Goal: Task Accomplishment & Management: Complete application form

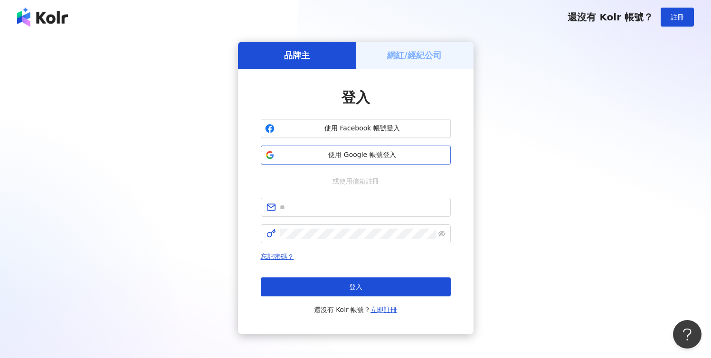
click at [359, 160] on span "使用 Google 帳號登入" at bounding box center [362, 155] width 168 height 9
click at [436, 67] on div "網紅/經紀公司" at bounding box center [415, 55] width 118 height 27
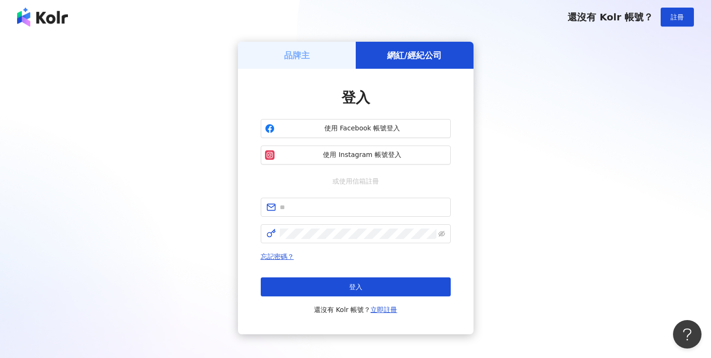
click at [436, 60] on h5 "網紅/經紀公司" at bounding box center [414, 55] width 55 height 12
click at [395, 154] on span "使用 Instagram 帳號登入" at bounding box center [362, 155] width 168 height 9
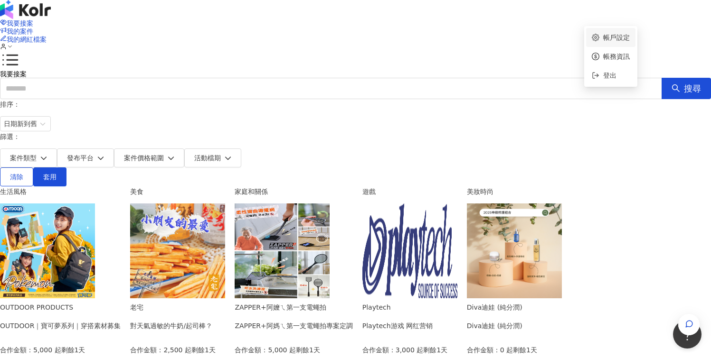
click at [613, 34] on link "帳戶設定" at bounding box center [616, 38] width 27 height 8
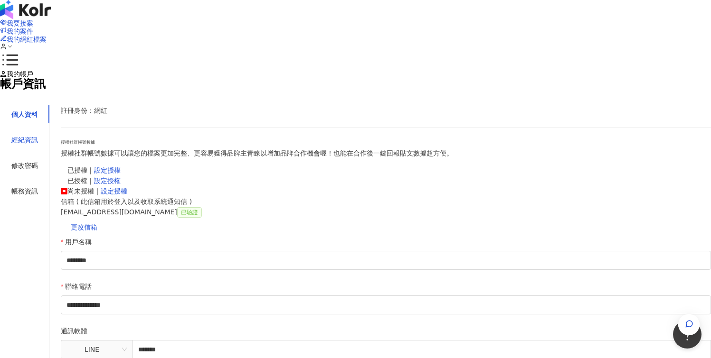
click at [38, 145] on div "經紀資訊" at bounding box center [24, 140] width 27 height 10
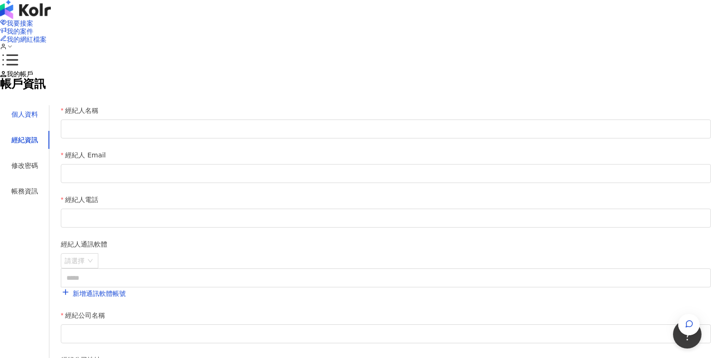
click at [38, 120] on div "個人資料" at bounding box center [24, 114] width 27 height 10
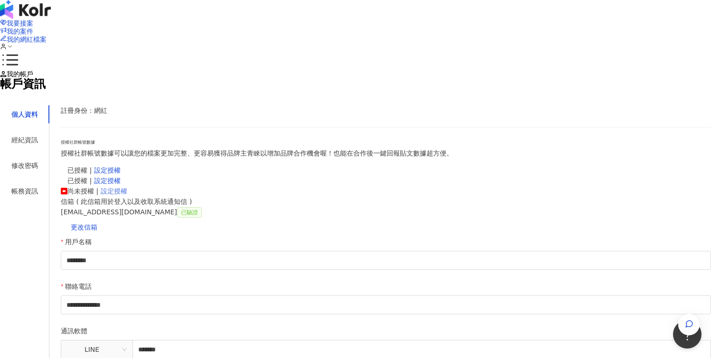
click at [127, 195] on link "設定授權" at bounding box center [114, 192] width 27 height 8
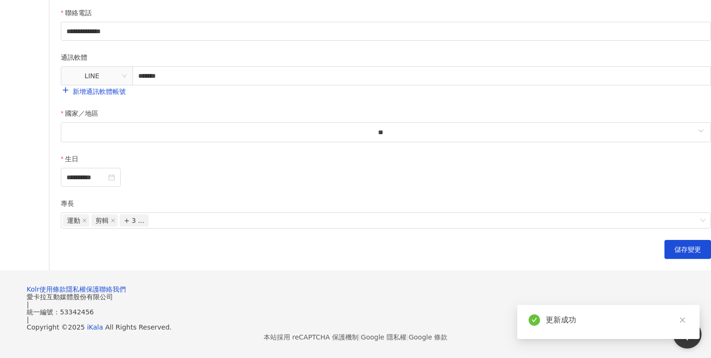
scroll to position [359, 0]
click at [144, 226] on span "+ 3 ..." at bounding box center [134, 220] width 20 height 11
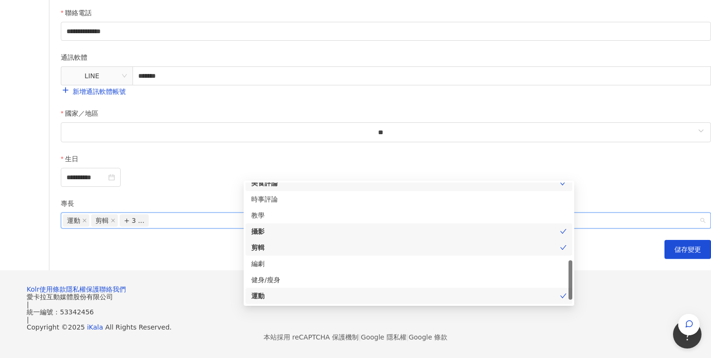
scroll to position [250, 0]
drag, startPoint x: 570, startPoint y: 123, endPoint x: 572, endPoint y: 213, distance: 90.7
click at [572, 265] on div at bounding box center [570, 284] width 4 height 39
click at [689, 192] on div "**********" at bounding box center [355, 33] width 711 height 474
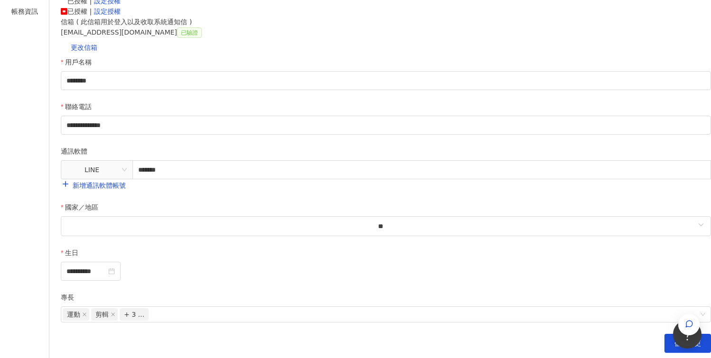
scroll to position [0, 0]
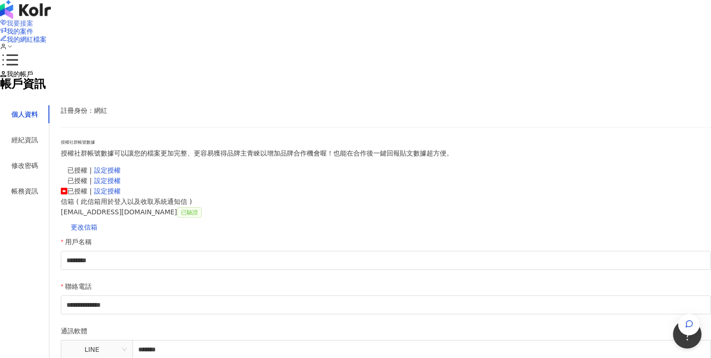
click at [33, 20] on span "我要接案" at bounding box center [20, 23] width 27 height 8
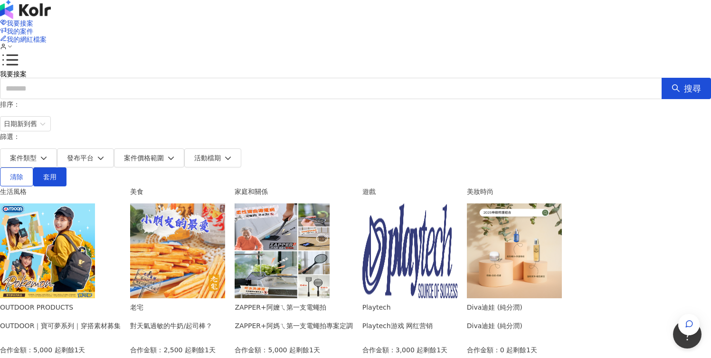
click at [95, 204] on img at bounding box center [47, 251] width 95 height 95
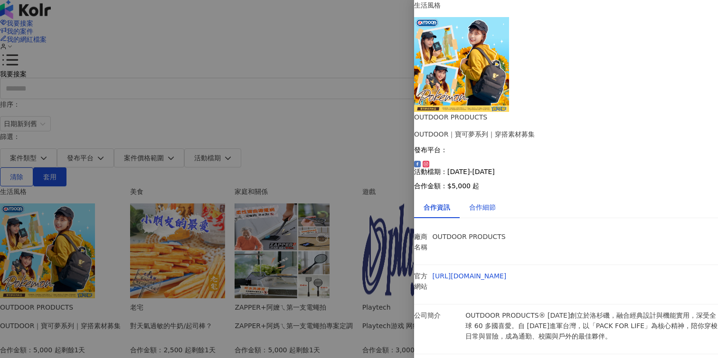
click at [496, 202] on div "合作細節" at bounding box center [482, 207] width 27 height 10
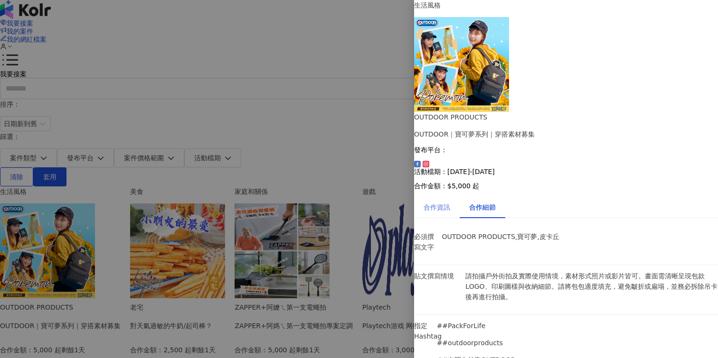
click at [453, 197] on div "合作資訊" at bounding box center [437, 208] width 46 height 22
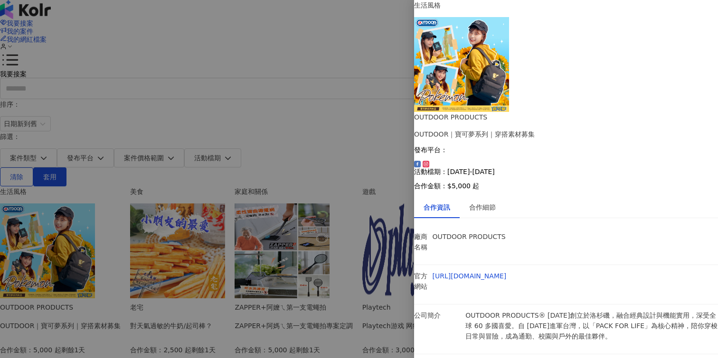
click at [396, 116] on div at bounding box center [359, 179] width 718 height 358
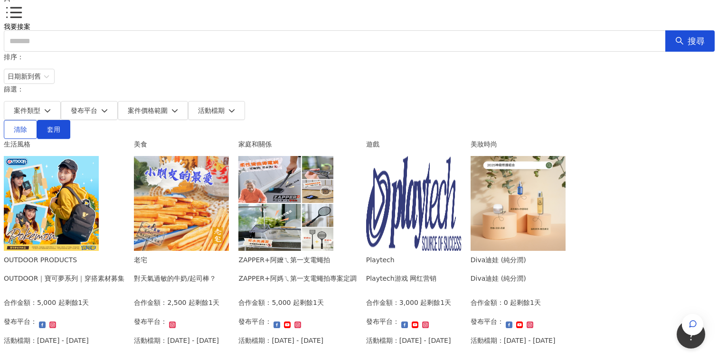
scroll to position [65, 0]
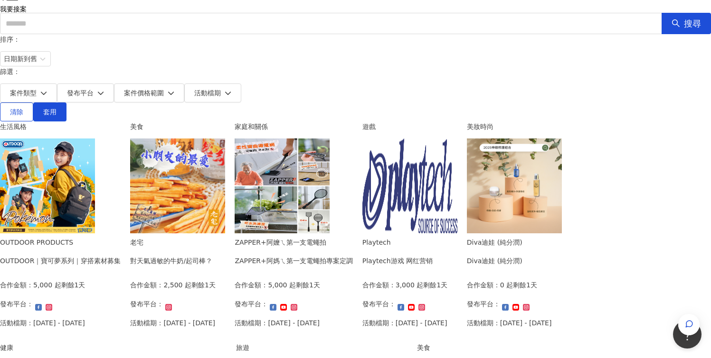
click at [225, 139] on img at bounding box center [177, 186] width 95 height 95
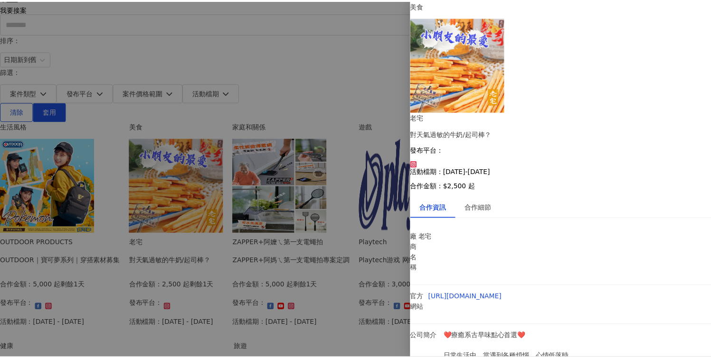
scroll to position [0, 0]
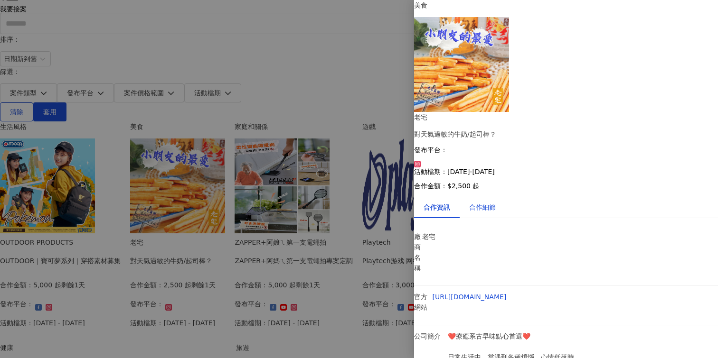
click at [496, 202] on div "合作細節" at bounding box center [482, 207] width 27 height 10
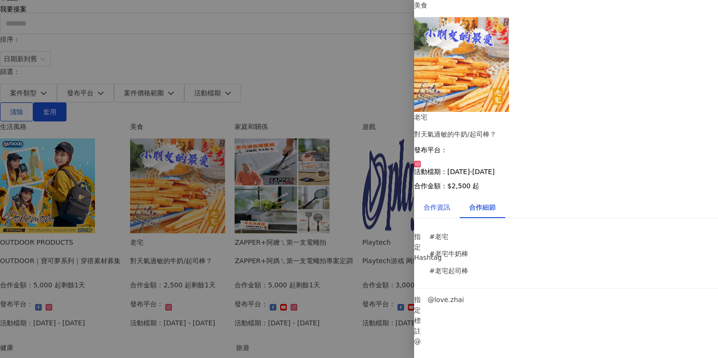
click at [447, 202] on div "合作資訊" at bounding box center [437, 207] width 27 height 10
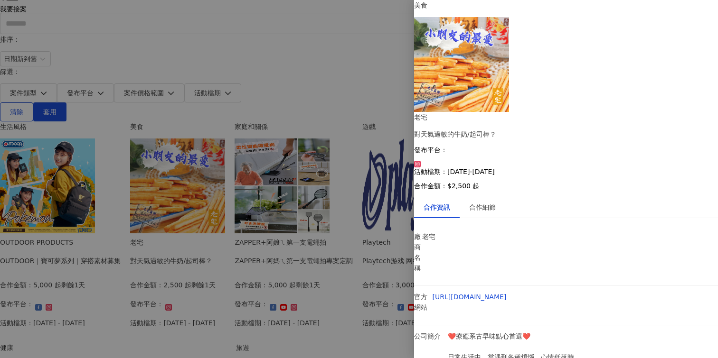
click at [373, 226] on div at bounding box center [359, 179] width 718 height 358
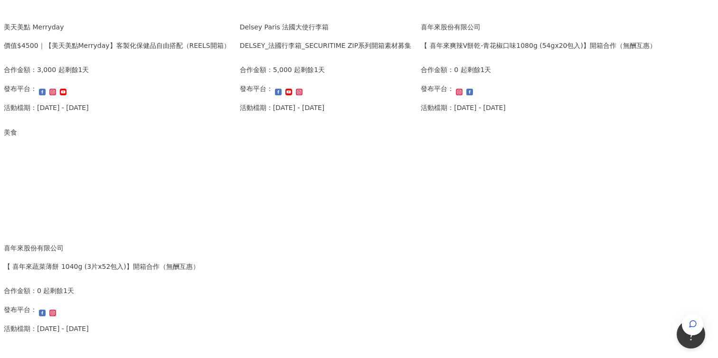
scroll to position [501, 0]
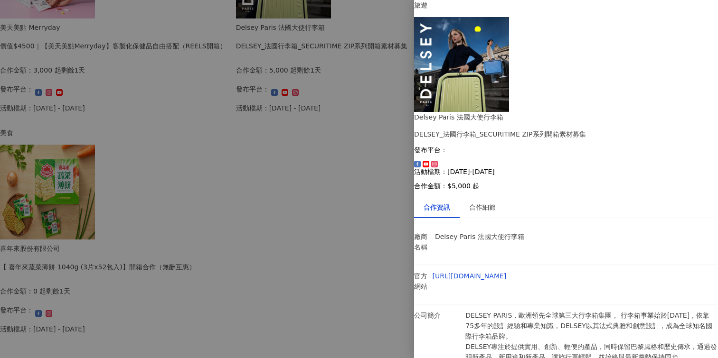
scroll to position [0, 0]
click at [496, 202] on div "合作細節" at bounding box center [482, 207] width 27 height 10
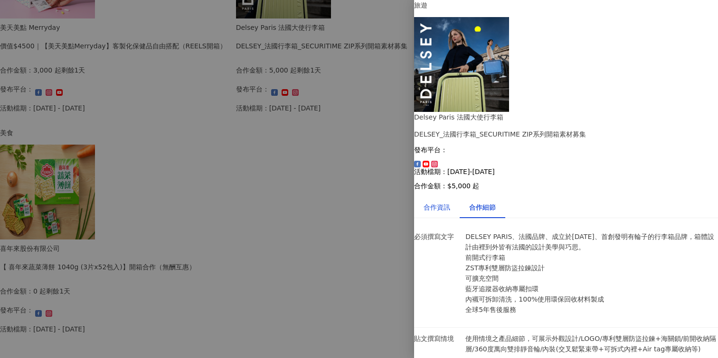
click at [450, 202] on div "合作資訊" at bounding box center [437, 207] width 27 height 10
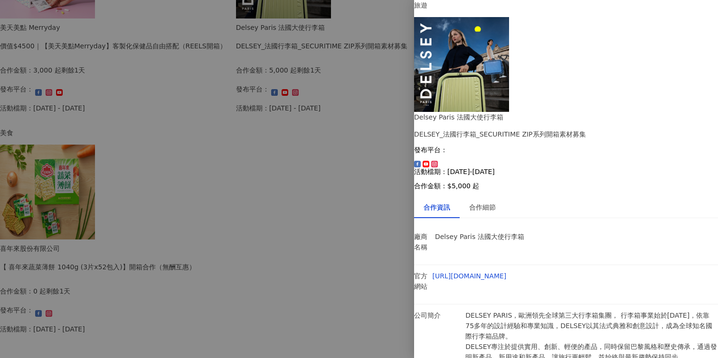
scroll to position [23, 0]
click at [305, 249] on div at bounding box center [359, 179] width 718 height 358
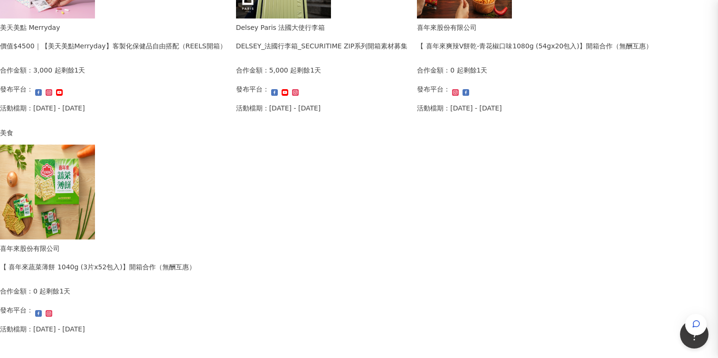
scroll to position [0, 0]
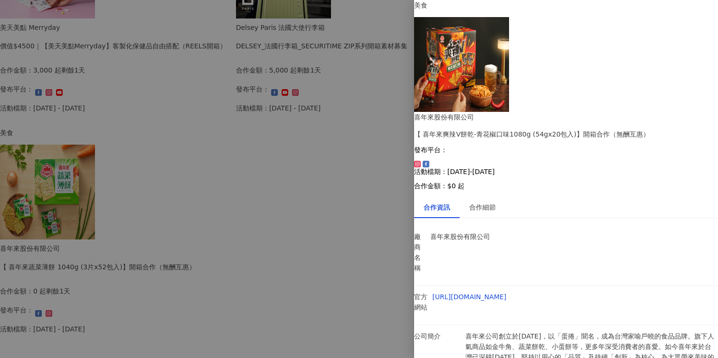
scroll to position [4, 0]
click at [490, 202] on div "合作細節" at bounding box center [482, 207] width 27 height 10
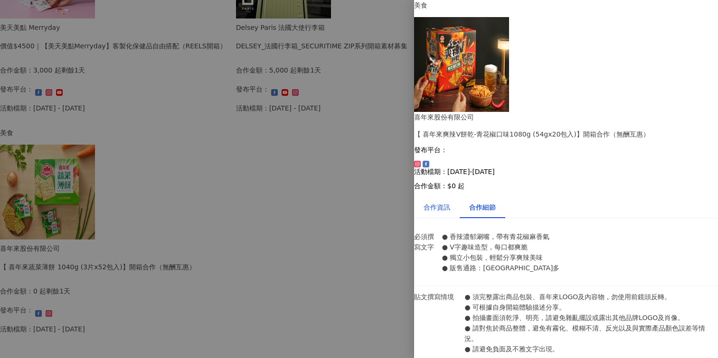
click at [447, 202] on div "合作資訊" at bounding box center [437, 207] width 27 height 10
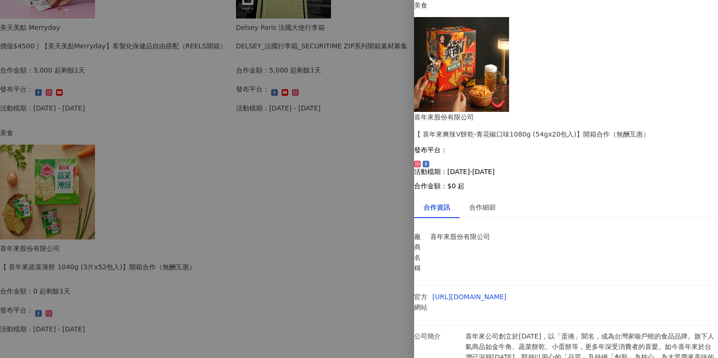
click at [367, 285] on div at bounding box center [359, 179] width 718 height 358
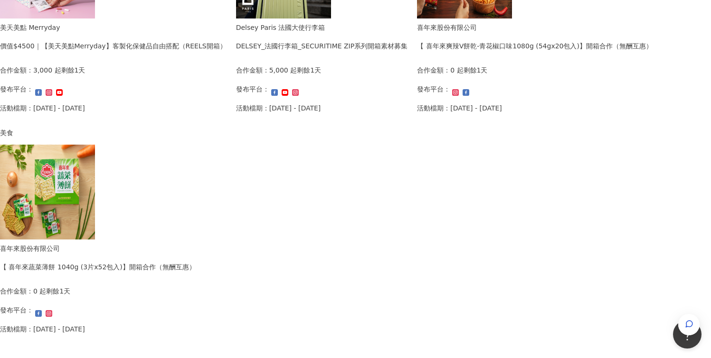
scroll to position [662, 0]
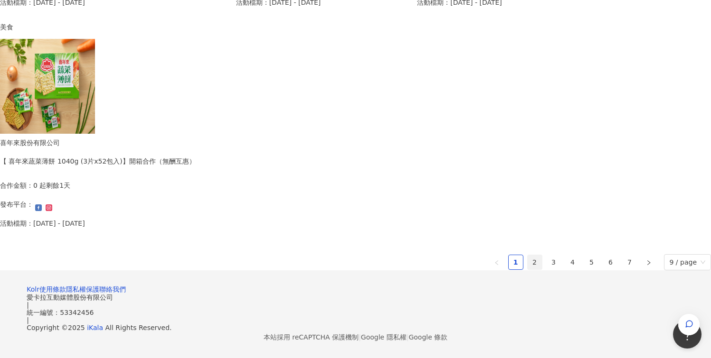
click at [528, 255] on link "2" at bounding box center [535, 262] width 14 height 14
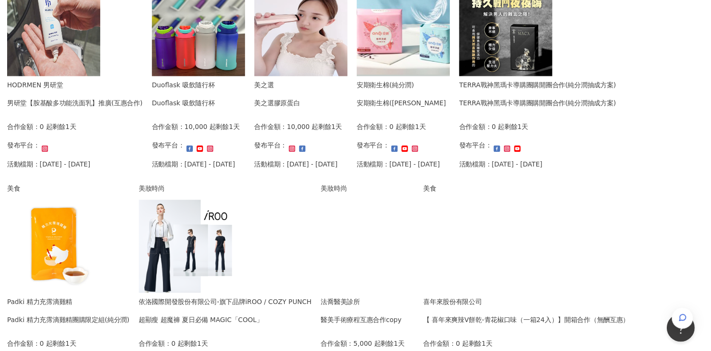
scroll to position [0, 0]
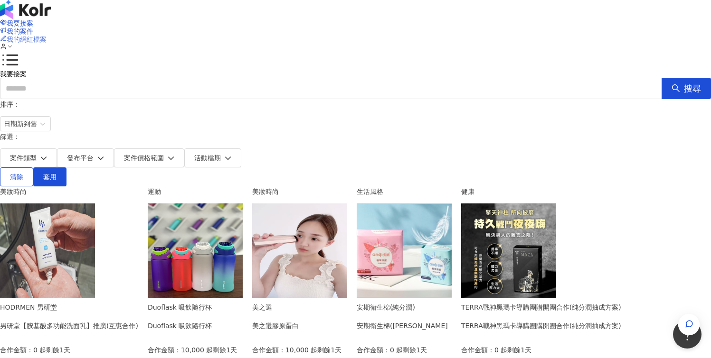
click at [47, 36] on span "我的網紅檔案" at bounding box center [27, 40] width 40 height 8
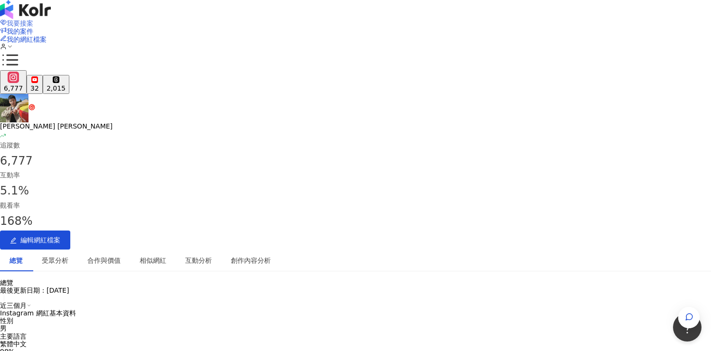
click at [33, 22] on span "我要接案" at bounding box center [20, 23] width 27 height 8
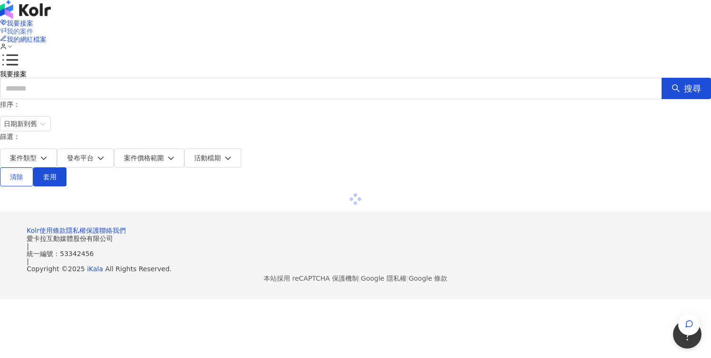
click at [33, 28] on span "我的案件" at bounding box center [20, 32] width 27 height 8
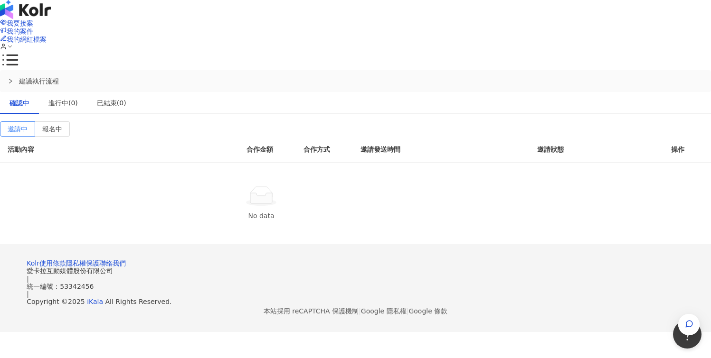
click at [427, 19] on div "我要接案 我的案件 我的網紅檔案" at bounding box center [355, 35] width 711 height 32
click at [33, 19] on span "我要接案" at bounding box center [20, 23] width 27 height 8
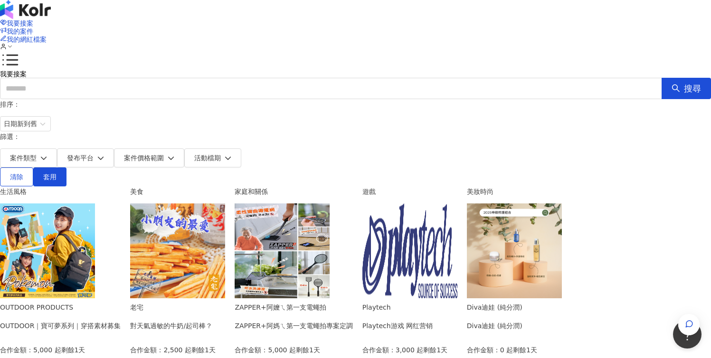
click at [95, 204] on img at bounding box center [47, 251] width 95 height 95
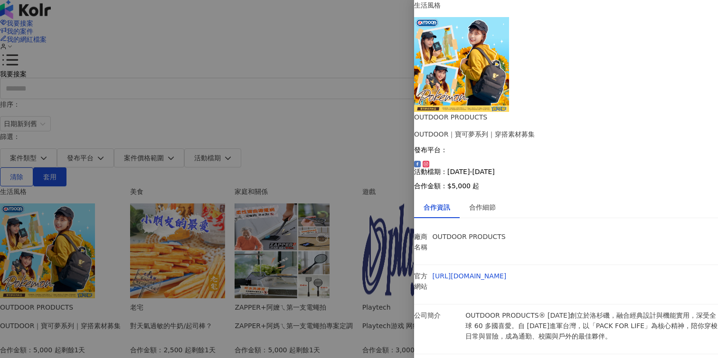
drag, startPoint x: 607, startPoint y: 273, endPoint x: 614, endPoint y: 282, distance: 10.8
click at [485, 202] on div "合作細節" at bounding box center [482, 207] width 27 height 10
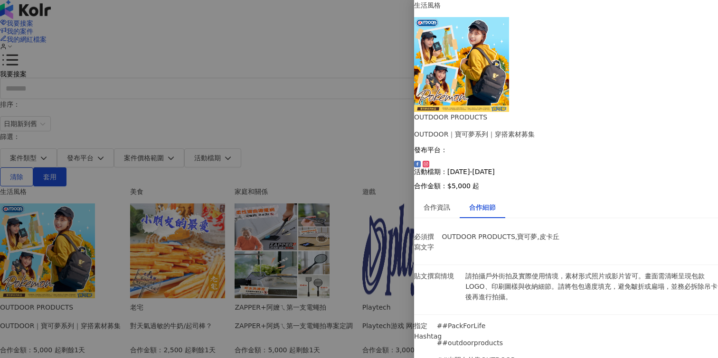
click at [369, 103] on div at bounding box center [359, 179] width 718 height 358
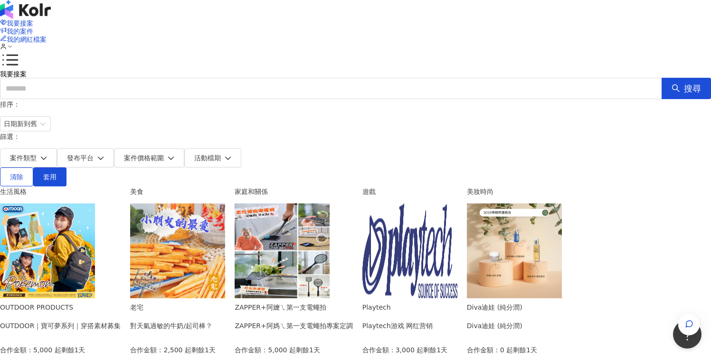
click at [215, 302] on div "老宅 對天氣過敏的牛奶/起司棒？ 合作金額： 2,500 起 剩餘1天 發布平台： 活動檔期：[DATE] - [DATE]" at bounding box center [172, 351] width 85 height 98
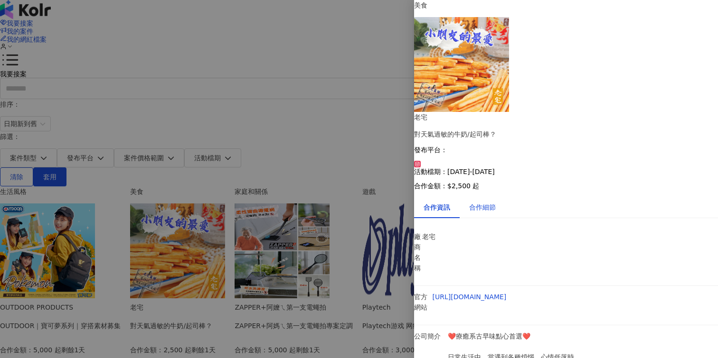
click at [480, 202] on div "合作細節" at bounding box center [482, 207] width 27 height 10
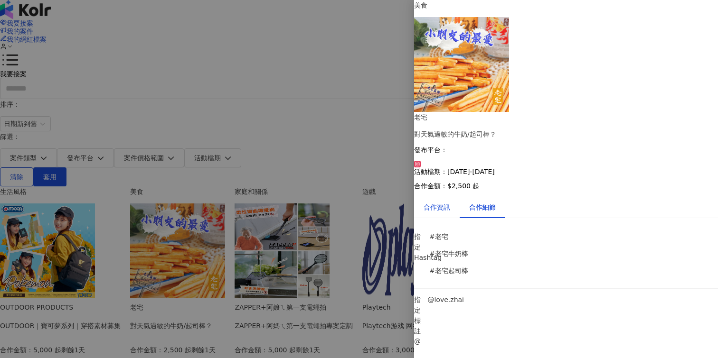
click at [450, 202] on div "合作資訊" at bounding box center [437, 207] width 27 height 10
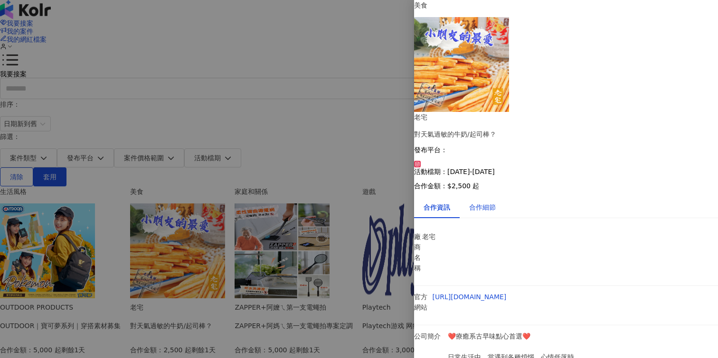
click at [490, 202] on div "合作細節" at bounding box center [482, 207] width 27 height 10
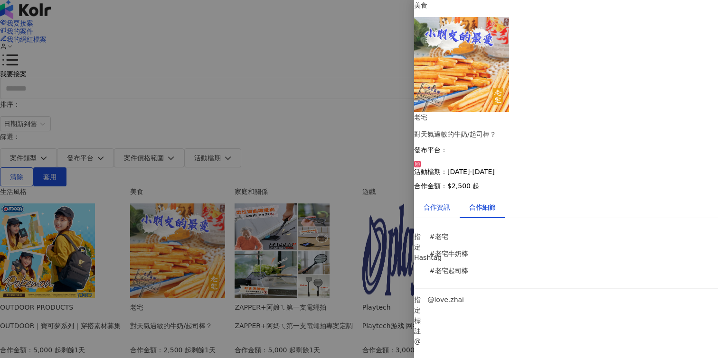
click at [450, 202] on div "合作資訊" at bounding box center [437, 207] width 27 height 10
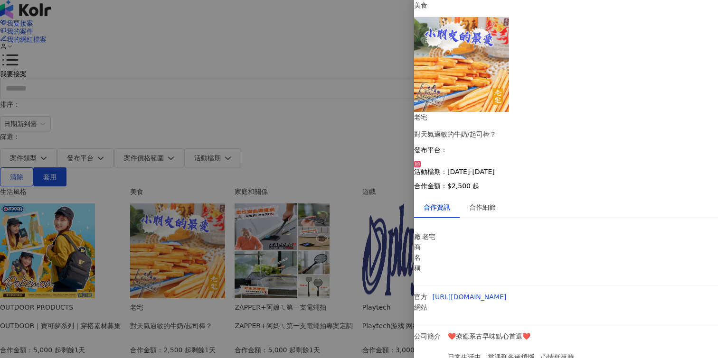
click at [366, 101] on div at bounding box center [359, 179] width 718 height 358
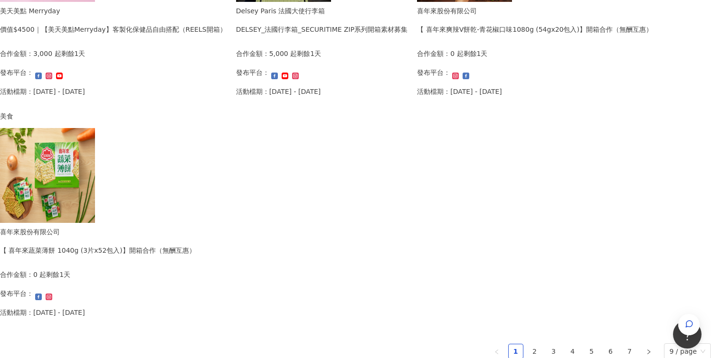
scroll to position [517, 0]
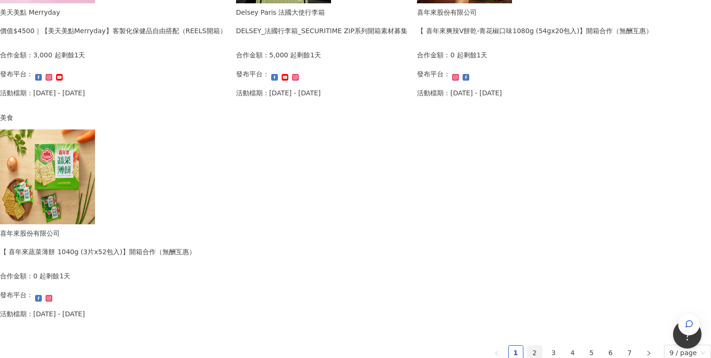
click at [528, 347] on link "2" at bounding box center [535, 353] width 14 height 14
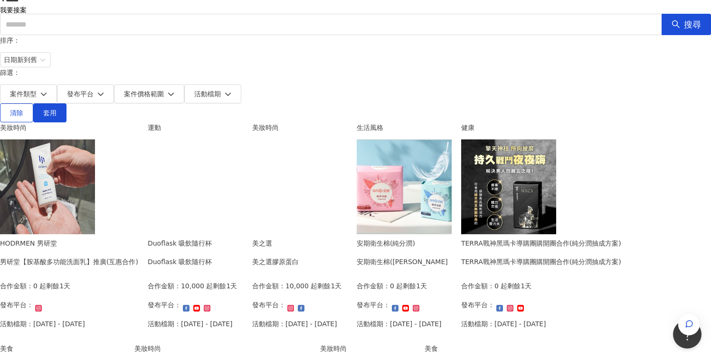
scroll to position [63, 0]
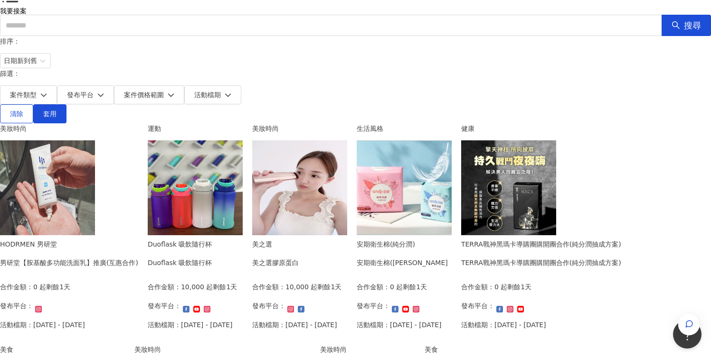
click at [347, 141] on img at bounding box center [299, 188] width 95 height 95
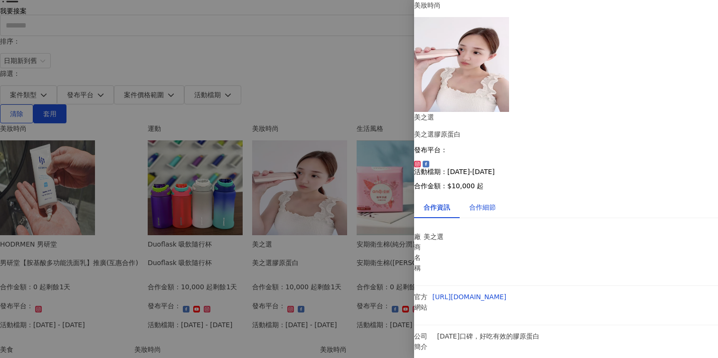
click at [479, 202] on div "合作細節" at bounding box center [482, 207] width 27 height 10
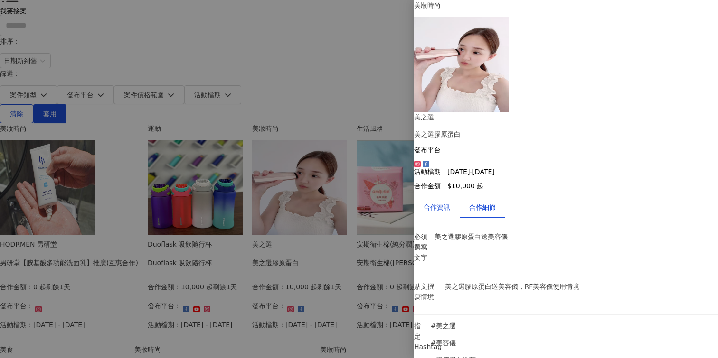
click at [442, 202] on div "合作資訊" at bounding box center [437, 207] width 27 height 10
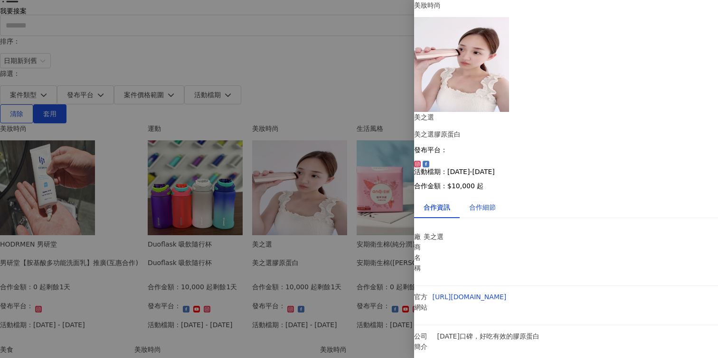
click at [496, 202] on div "合作細節" at bounding box center [482, 207] width 27 height 10
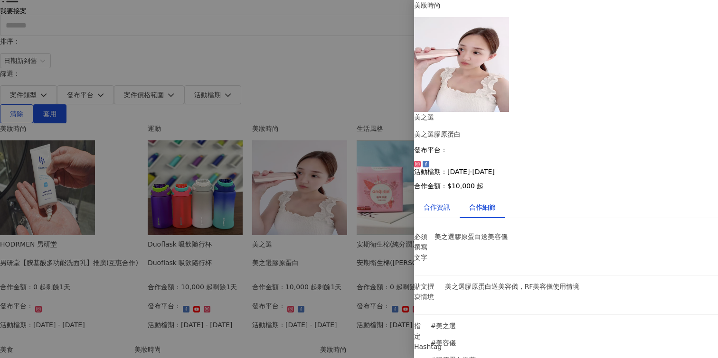
click at [450, 202] on div "合作資訊" at bounding box center [437, 207] width 27 height 10
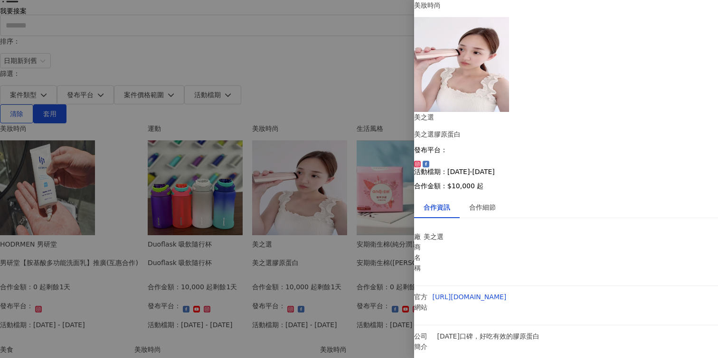
click at [397, 239] on div at bounding box center [359, 179] width 718 height 358
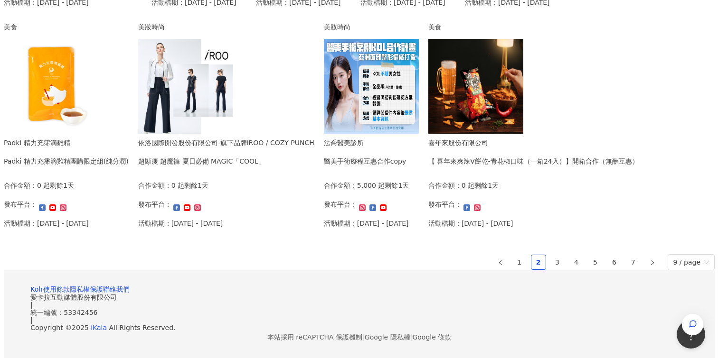
scroll to position [491, 0]
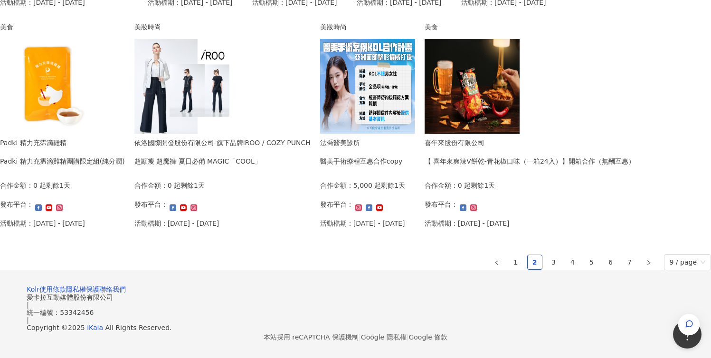
click at [392, 134] on img at bounding box center [367, 86] width 95 height 95
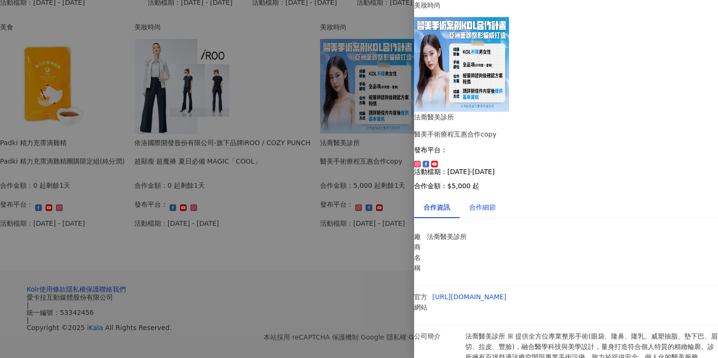
click at [489, 202] on div "合作細節" at bounding box center [482, 207] width 27 height 10
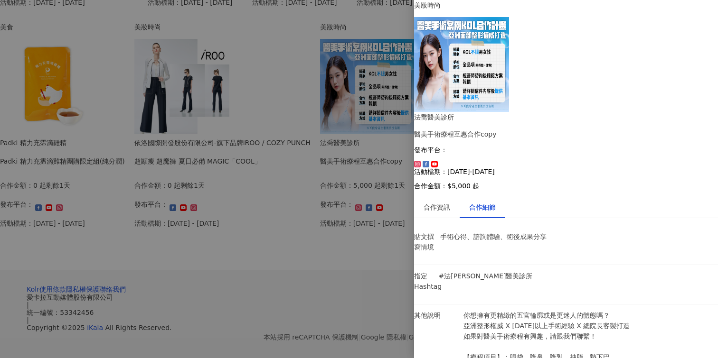
scroll to position [45, 0]
click at [283, 283] on div at bounding box center [359, 179] width 718 height 358
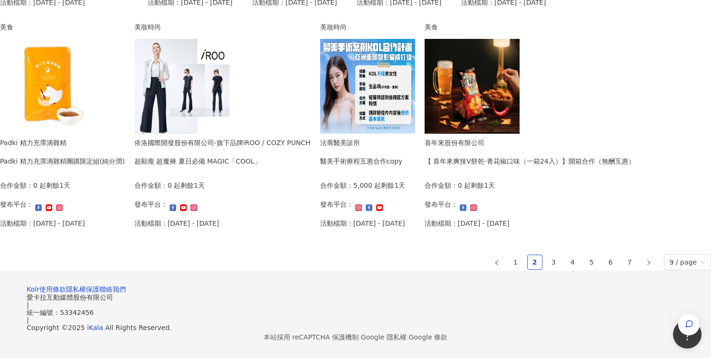
scroll to position [580, 0]
click at [547, 270] on link "3" at bounding box center [554, 262] width 14 height 14
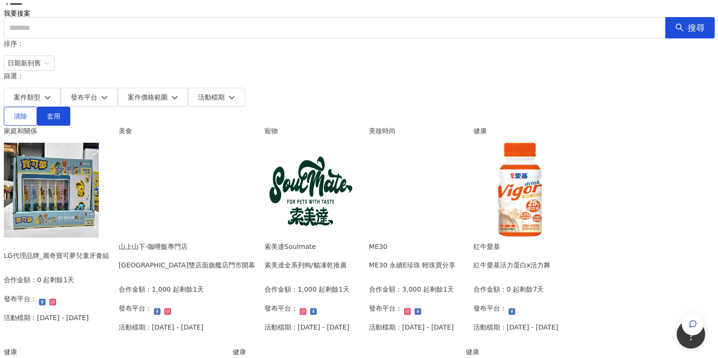
scroll to position [67, 0]
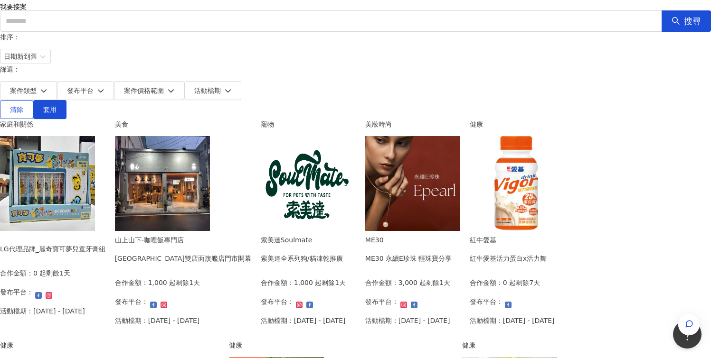
click at [356, 136] on img at bounding box center [308, 183] width 95 height 95
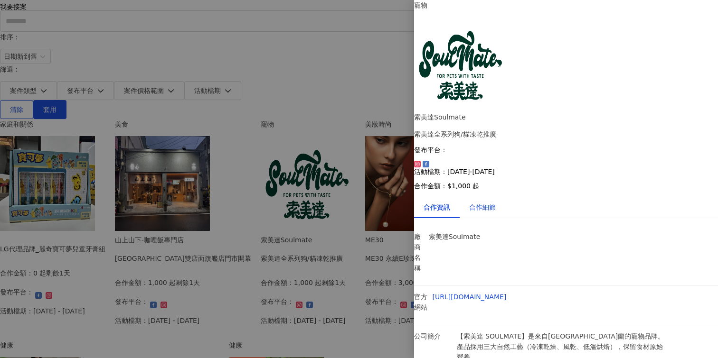
click at [496, 202] on div "合作細節" at bounding box center [482, 207] width 27 height 10
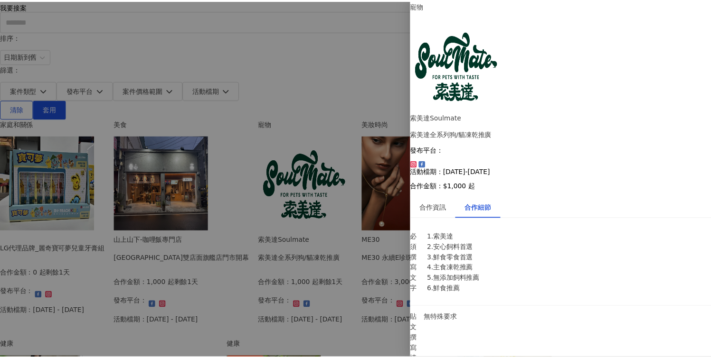
scroll to position [0, 0]
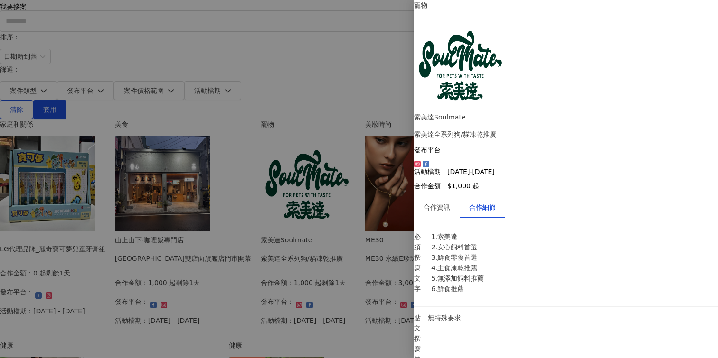
click at [356, 237] on div at bounding box center [359, 179] width 718 height 358
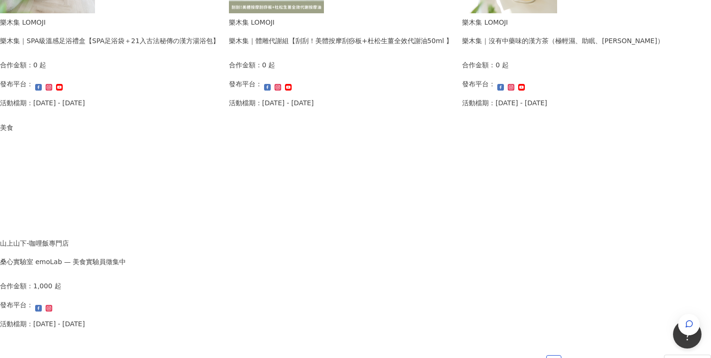
scroll to position [551, 0]
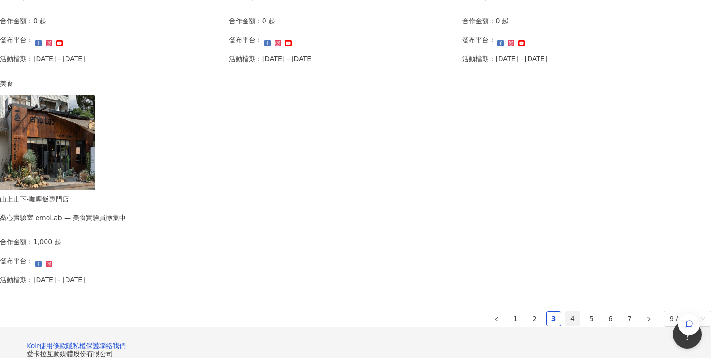
click at [566, 312] on link "4" at bounding box center [573, 319] width 14 height 14
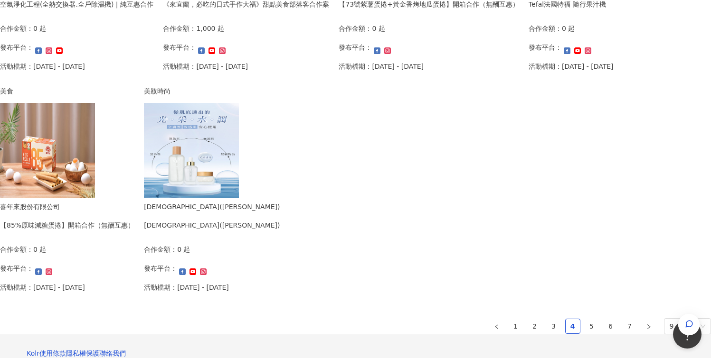
scroll to position [527, 0]
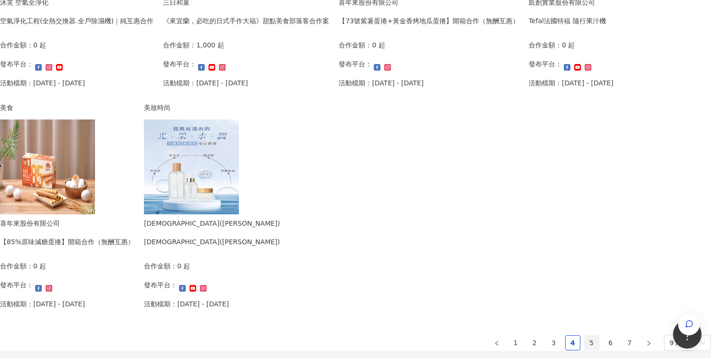
click at [585, 343] on link "5" at bounding box center [592, 343] width 14 height 14
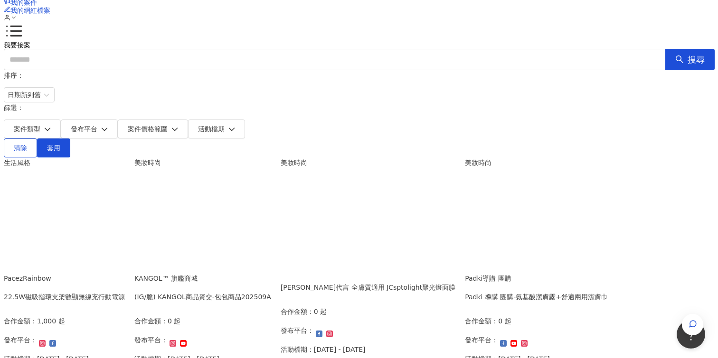
scroll to position [29, 0]
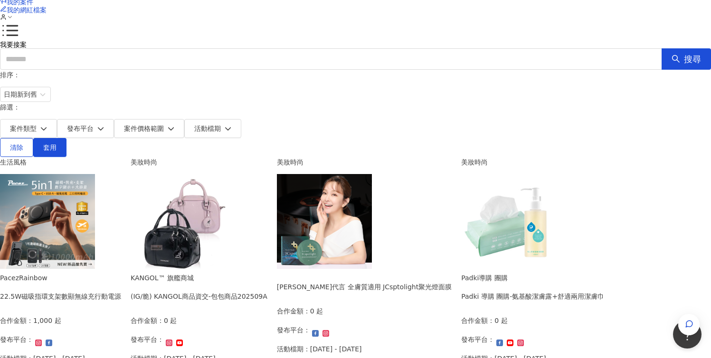
click at [95, 174] on img at bounding box center [47, 221] width 95 height 95
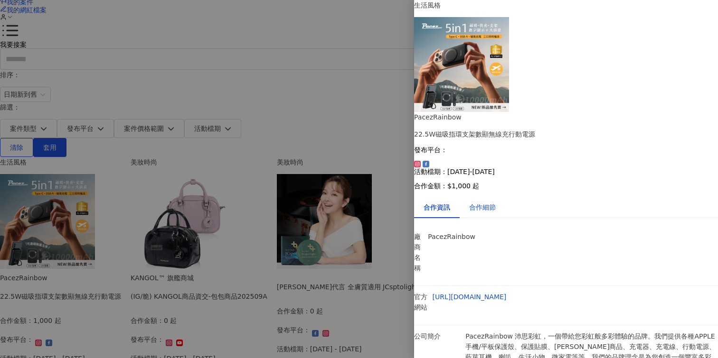
click at [496, 202] on div "合作細節" at bounding box center [482, 207] width 27 height 10
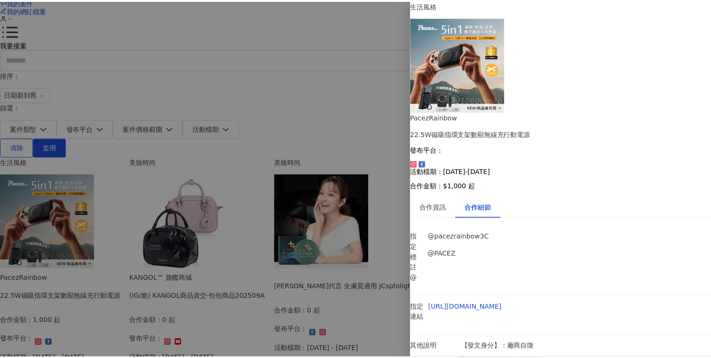
scroll to position [0, 0]
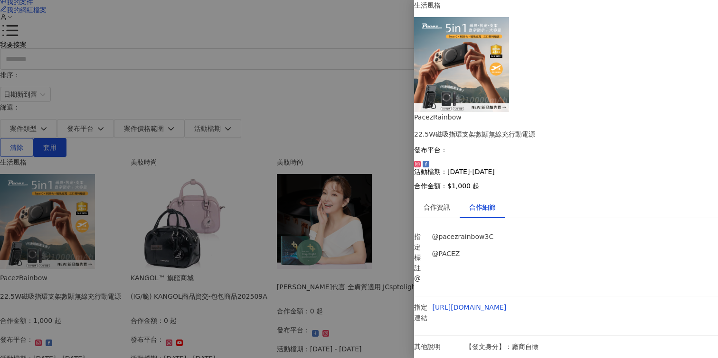
click at [351, 75] on div at bounding box center [359, 179] width 718 height 358
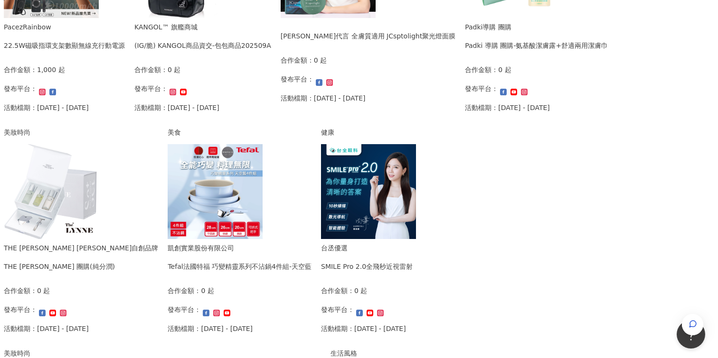
scroll to position [280, 0]
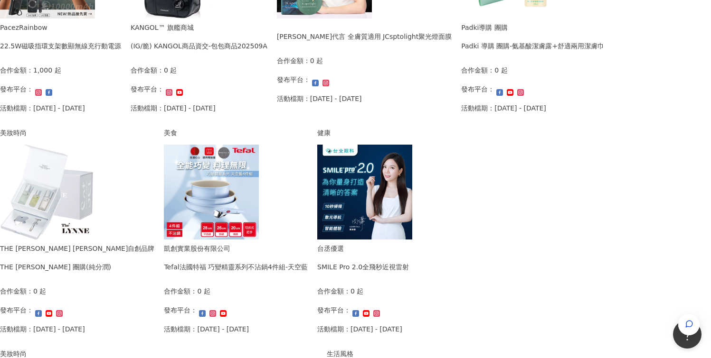
click at [259, 159] on img at bounding box center [211, 192] width 95 height 95
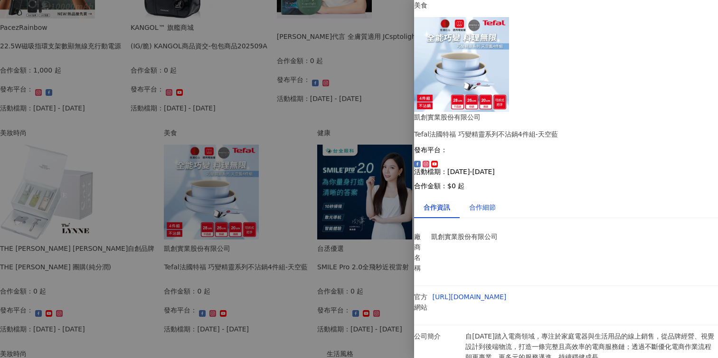
click at [492, 202] on div "合作細節" at bounding box center [482, 207] width 27 height 10
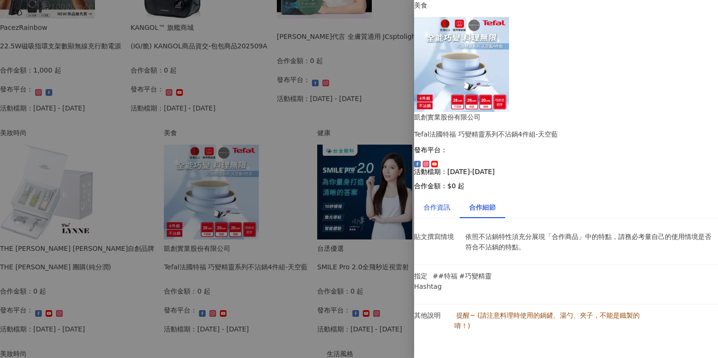
click at [450, 202] on div "合作資訊" at bounding box center [437, 207] width 27 height 10
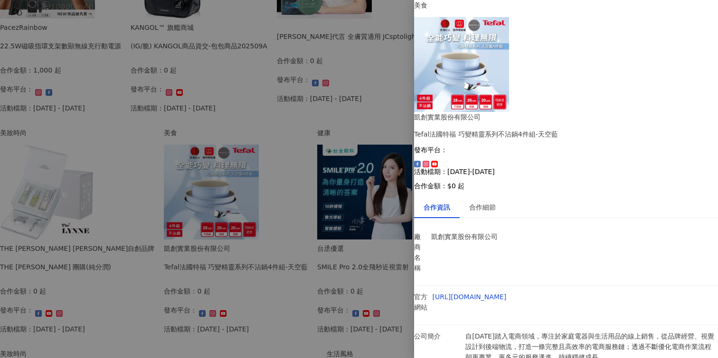
scroll to position [13, 0]
click at [496, 202] on div "合作細節" at bounding box center [482, 207] width 27 height 10
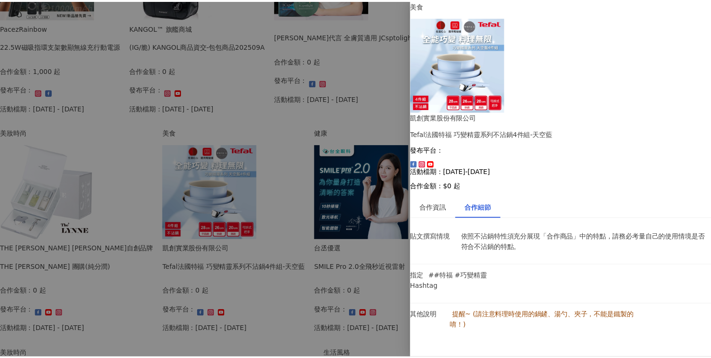
scroll to position [0, 0]
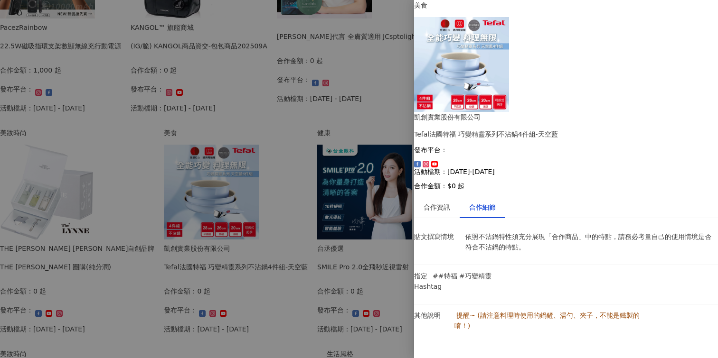
click at [351, 281] on div at bounding box center [359, 179] width 718 height 358
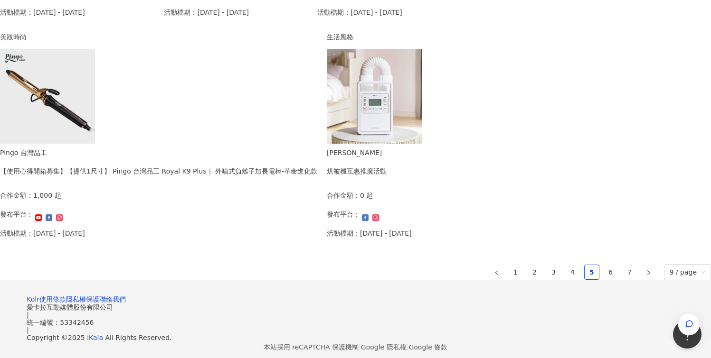
scroll to position [598, 0]
click at [603, 265] on link "6" at bounding box center [610, 272] width 14 height 14
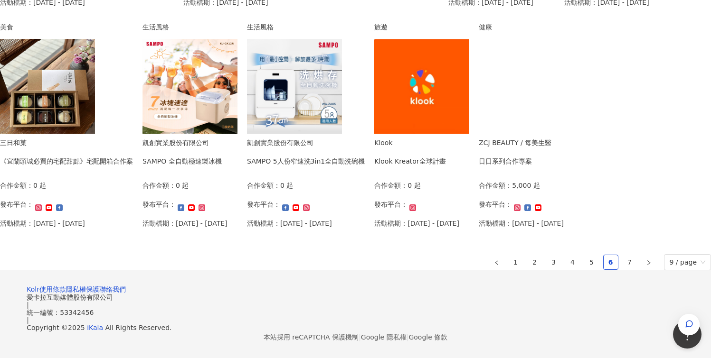
scroll to position [572, 0]
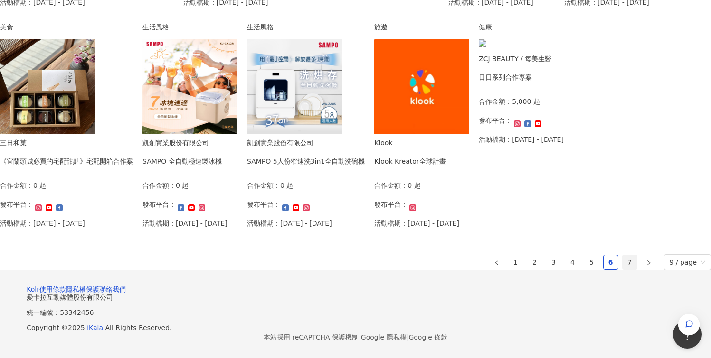
click at [622, 270] on link "7" at bounding box center [629, 262] width 14 height 14
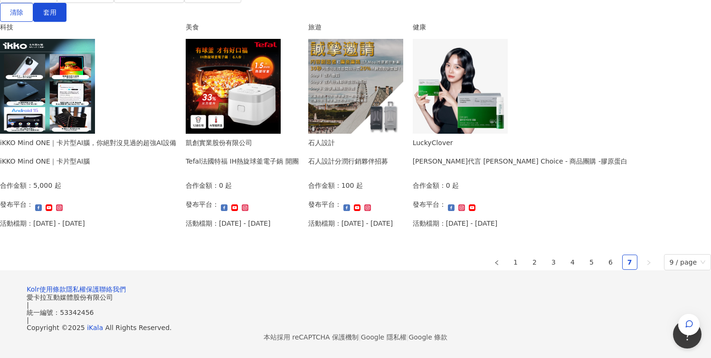
scroll to position [409, 0]
click at [603, 255] on link "6" at bounding box center [610, 262] width 14 height 14
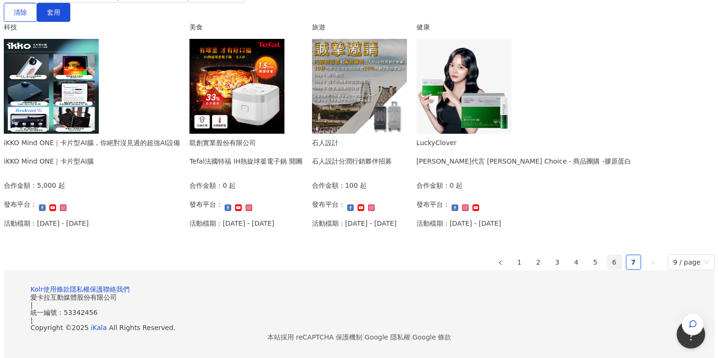
scroll to position [412, 0]
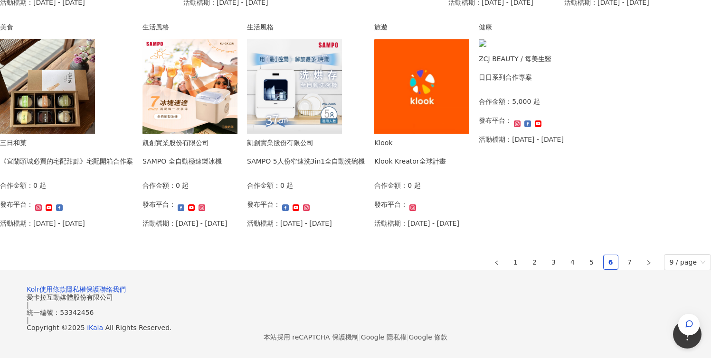
click at [421, 134] on img at bounding box center [421, 86] width 95 height 95
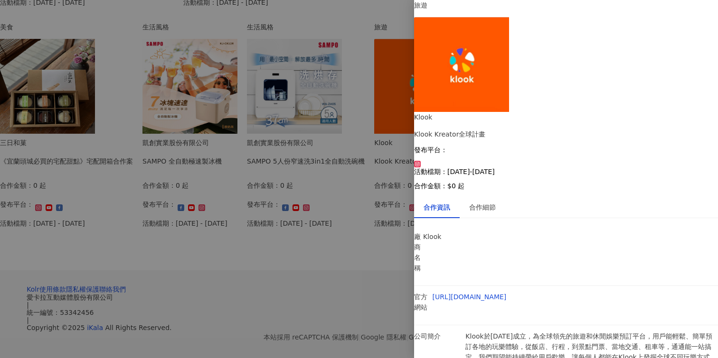
scroll to position [4, 0]
click at [495, 202] on div "合作細節" at bounding box center [482, 207] width 27 height 10
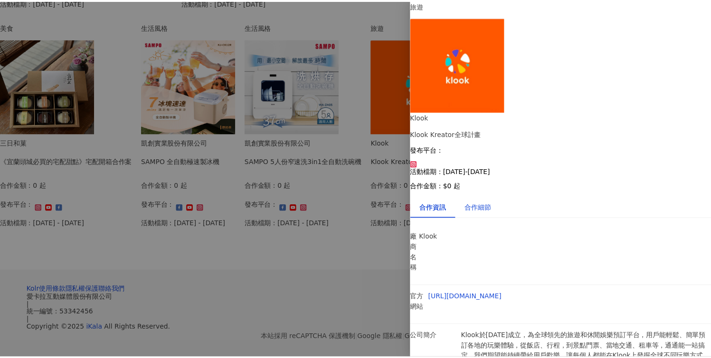
scroll to position [0, 0]
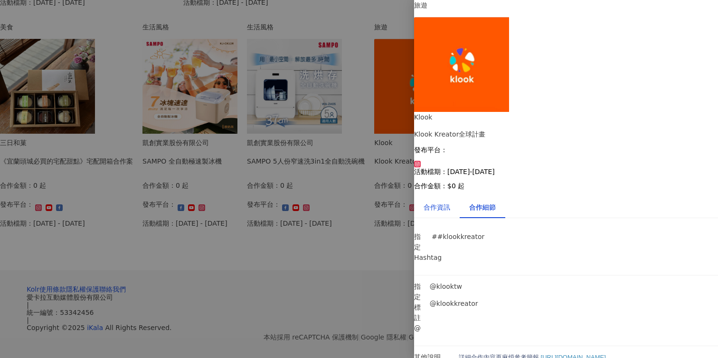
click at [446, 202] on div "合作資訊" at bounding box center [437, 207] width 27 height 10
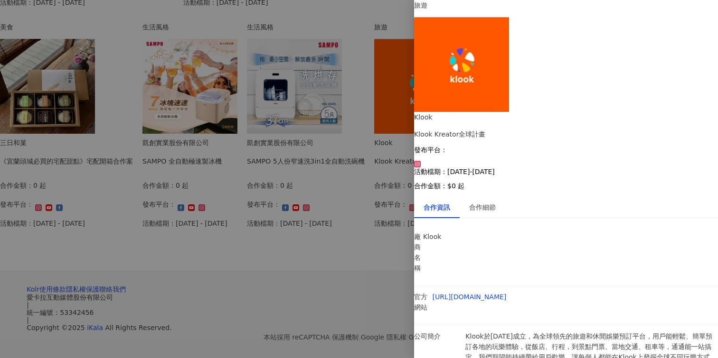
click at [356, 171] on div at bounding box center [359, 179] width 718 height 358
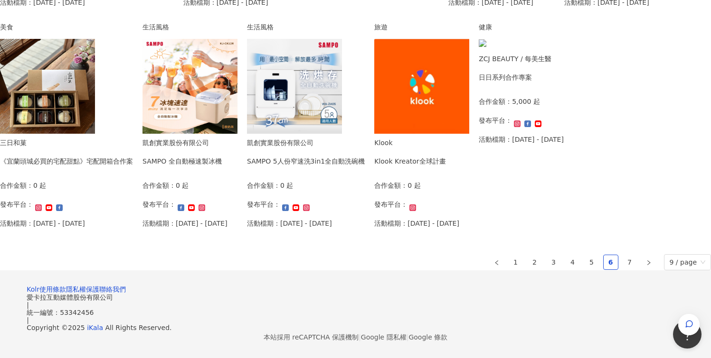
scroll to position [561, 0]
click at [585, 270] on link "5" at bounding box center [592, 262] width 14 height 14
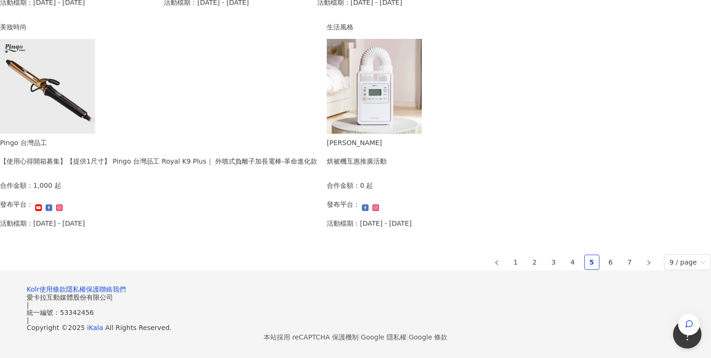
scroll to position [662, 0]
click at [509, 255] on link "1" at bounding box center [516, 262] width 14 height 14
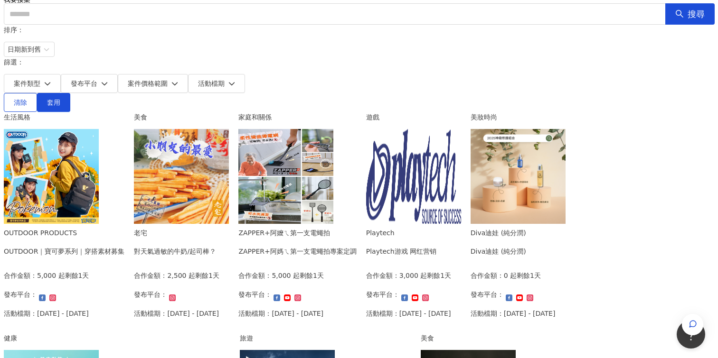
scroll to position [0, 0]
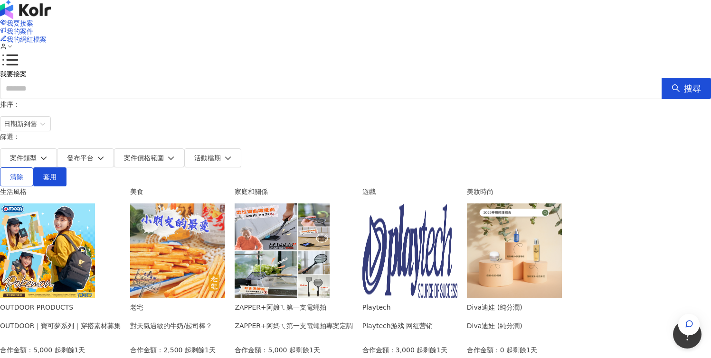
click at [95, 204] on img at bounding box center [47, 251] width 95 height 95
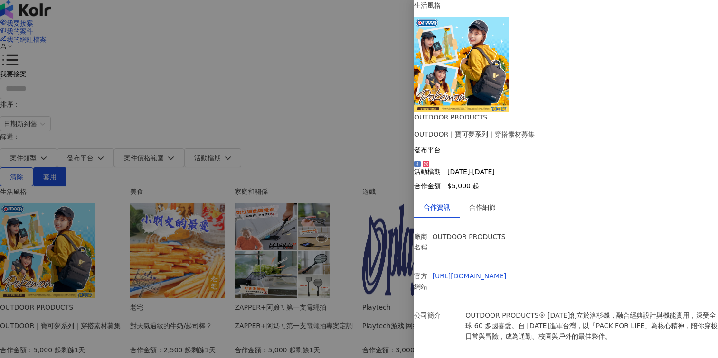
click at [485, 68] on img at bounding box center [461, 64] width 95 height 95
click at [507, 273] on link "[URL][DOMAIN_NAME]" at bounding box center [470, 277] width 74 height 8
click at [491, 202] on div "合作細節" at bounding box center [482, 207] width 27 height 10
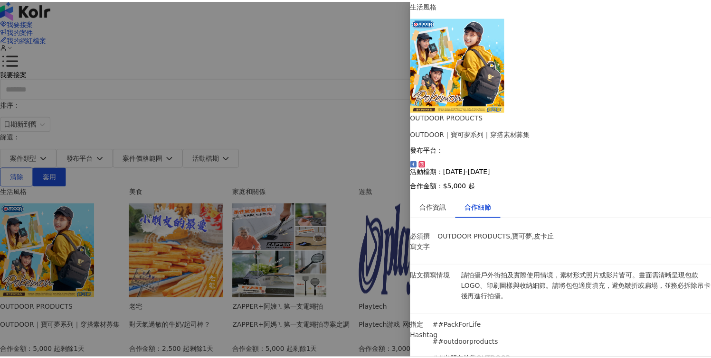
scroll to position [336, 0]
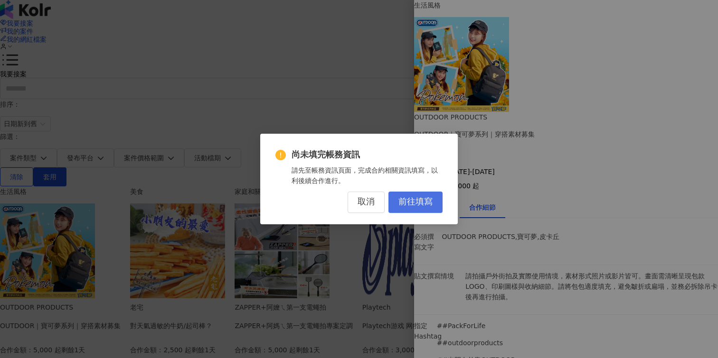
click at [421, 202] on span "前往填寫" at bounding box center [415, 202] width 34 height 10
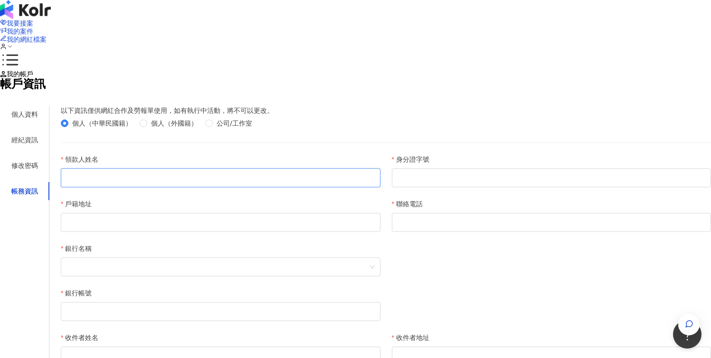
click at [295, 188] on input "領款人姓名" at bounding box center [221, 178] width 320 height 19
type input "***"
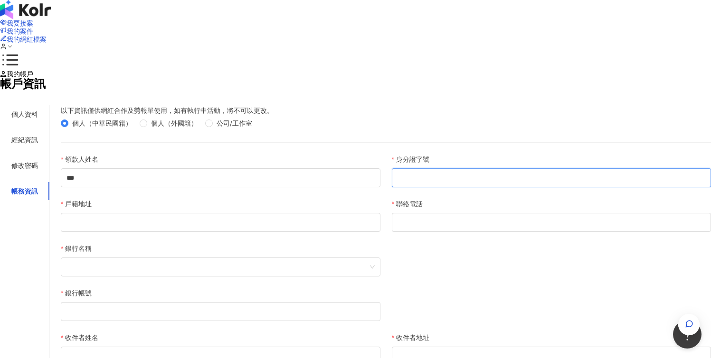
click at [453, 188] on input "身分證字號" at bounding box center [552, 178] width 320 height 19
type input "**********"
click at [322, 232] on input "戶籍地址" at bounding box center [221, 222] width 320 height 19
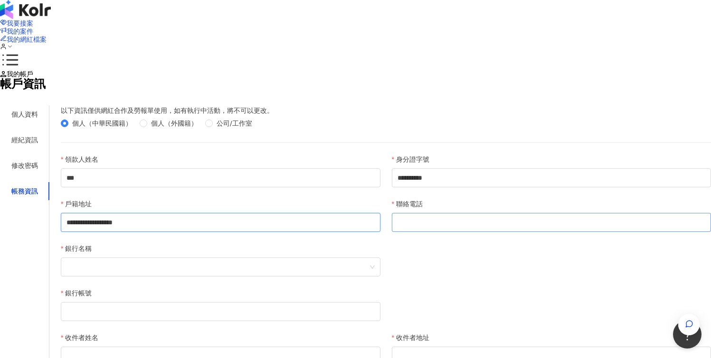
type input "**********"
click at [443, 232] on input "聯絡電話" at bounding box center [552, 222] width 320 height 19
type input "**********"
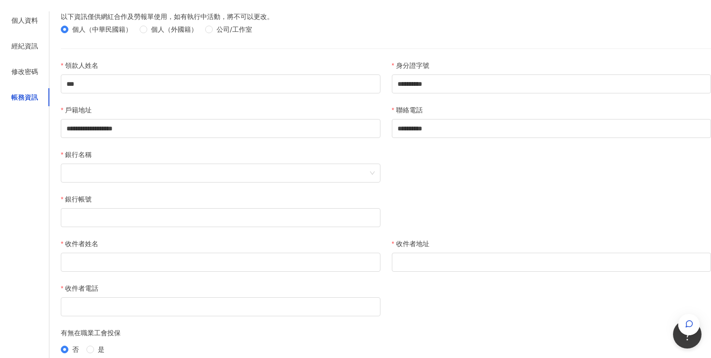
scroll to position [95, 0]
click at [334, 181] on span at bounding box center [220, 172] width 308 height 18
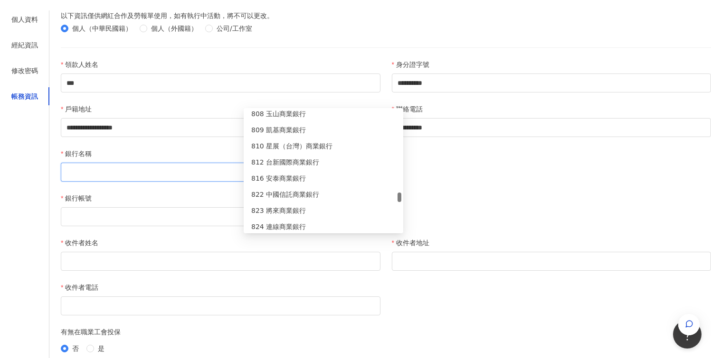
drag, startPoint x: 399, startPoint y: 116, endPoint x: 401, endPoint y: 198, distance: 81.7
click at [401, 198] on div at bounding box center [399, 197] width 4 height 9
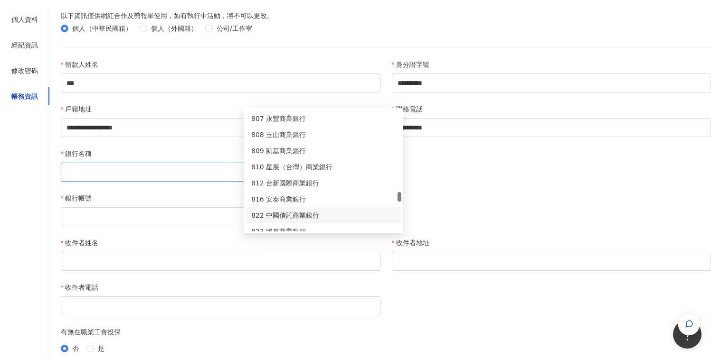
click at [329, 210] on div "822 中國信託商業銀行" at bounding box center [323, 215] width 144 height 10
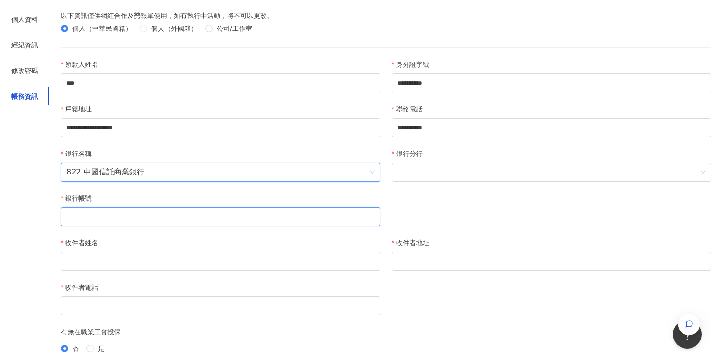
click at [308, 226] on input "銀行帳號" at bounding box center [221, 216] width 320 height 19
type input "*"
type input "**********"
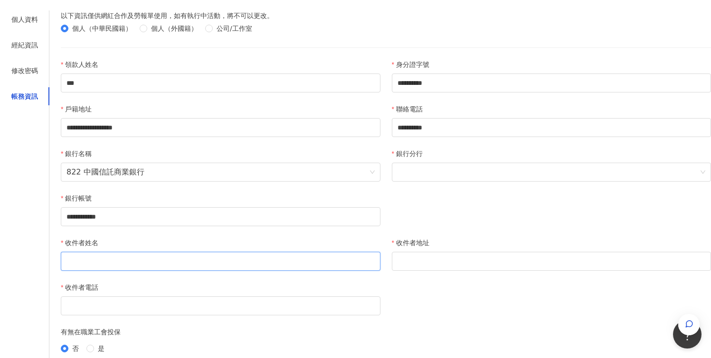
click at [328, 271] on input "收件者姓名" at bounding box center [221, 261] width 320 height 19
type input "***"
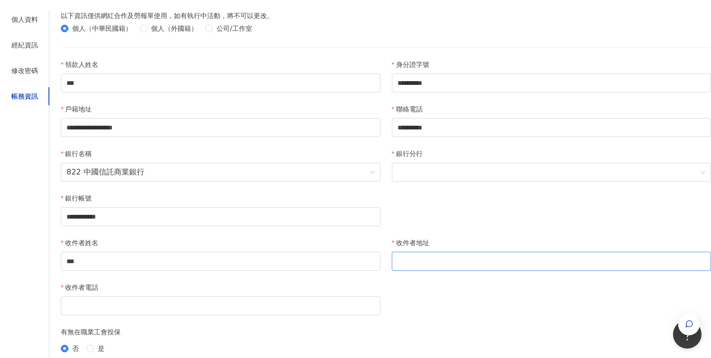
click at [537, 271] on input "收件者地址" at bounding box center [552, 261] width 320 height 19
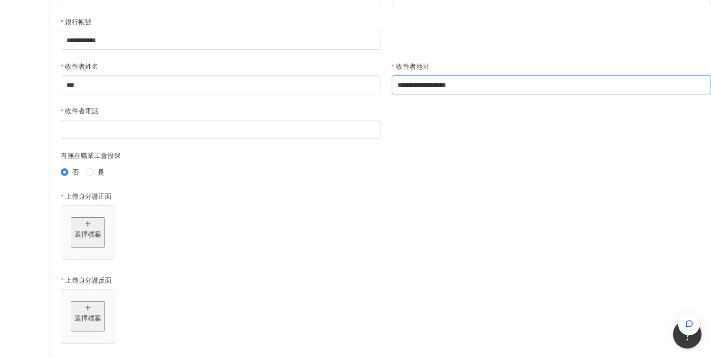
scroll to position [273, 0]
type input "**********"
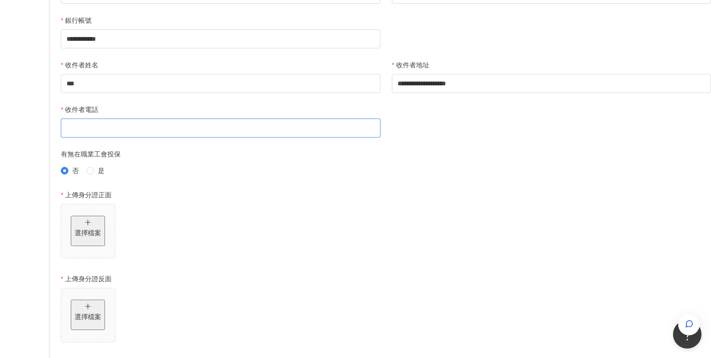
click at [318, 138] on input "收件者電話" at bounding box center [221, 128] width 320 height 19
type input "*"
type input "**********"
click at [569, 179] on div "否 是" at bounding box center [386, 170] width 650 height 15
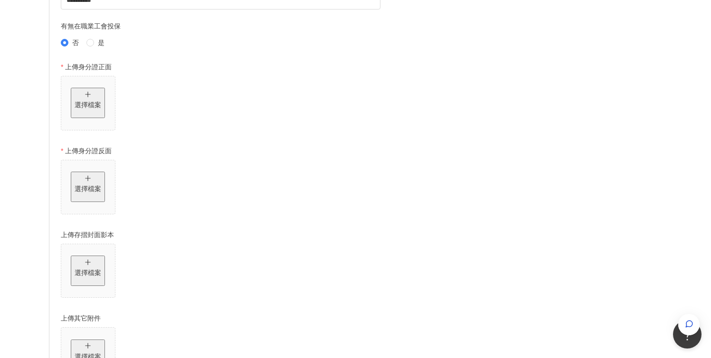
scroll to position [409, 0]
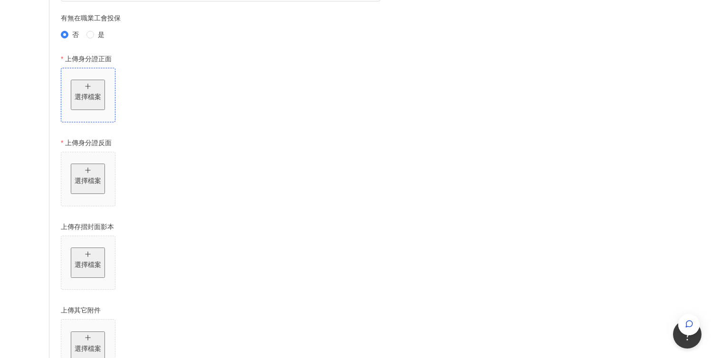
click at [105, 110] on button "選擇檔案" at bounding box center [88, 95] width 34 height 30
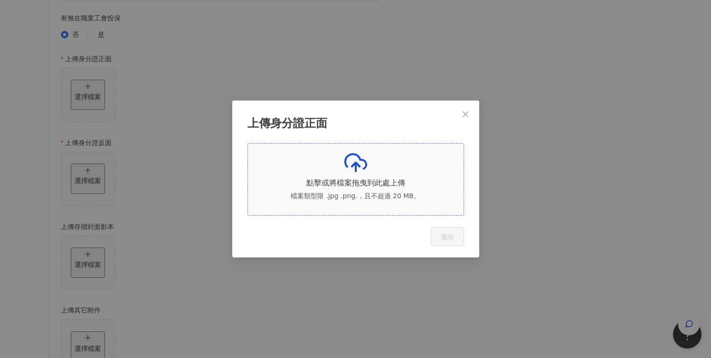
click at [371, 162] on div "點擊或將檔案拖曳到此處上傳 檔案類型限 .jpg .png.，且不超過 20 MB。" at bounding box center [355, 179] width 200 height 57
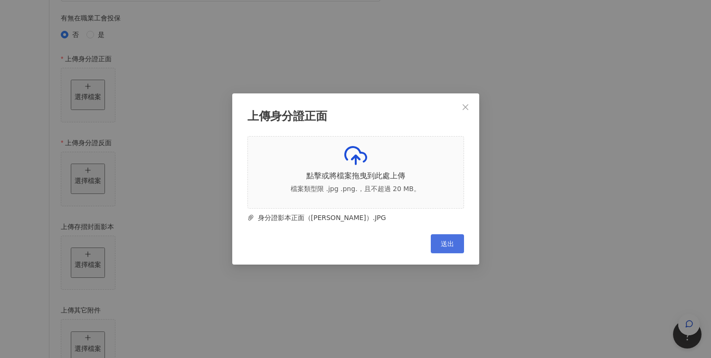
click at [444, 248] on span "送出" at bounding box center [447, 244] width 13 height 8
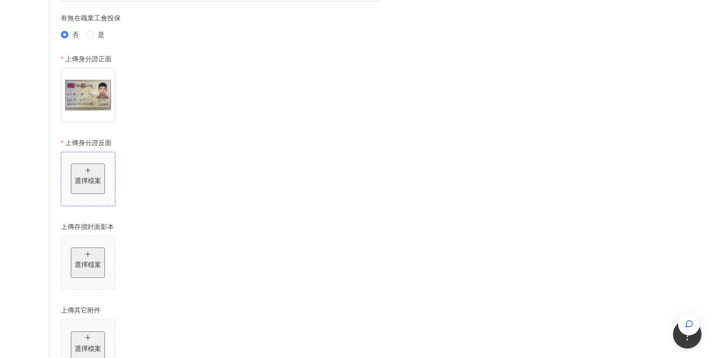
click at [101, 186] on p "選擇檔案" at bounding box center [88, 181] width 27 height 10
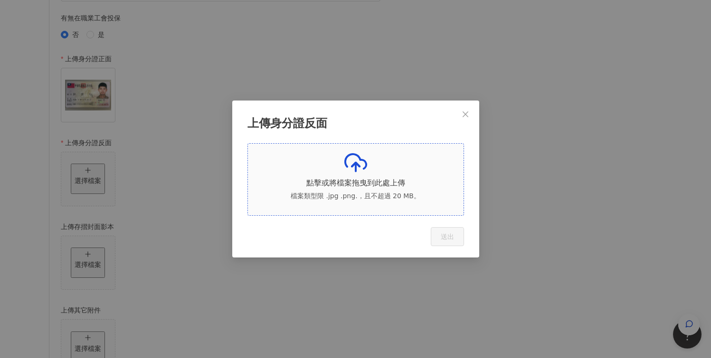
click at [326, 165] on div "點擊或將檔案拖曳到此處上傳 檔案類型限 .jpg .png.，且不超過 20 MB。" at bounding box center [355, 179] width 200 height 57
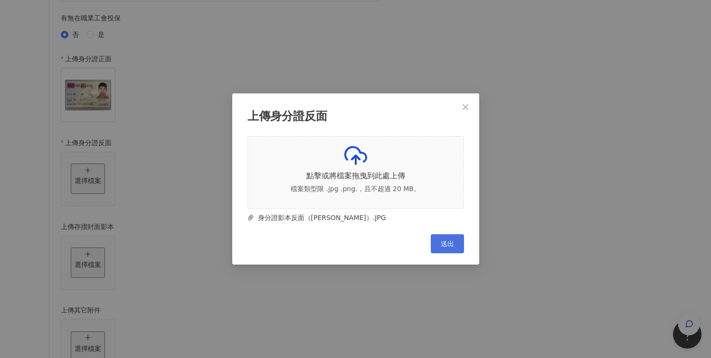
click at [454, 254] on button "送出" at bounding box center [447, 244] width 33 height 19
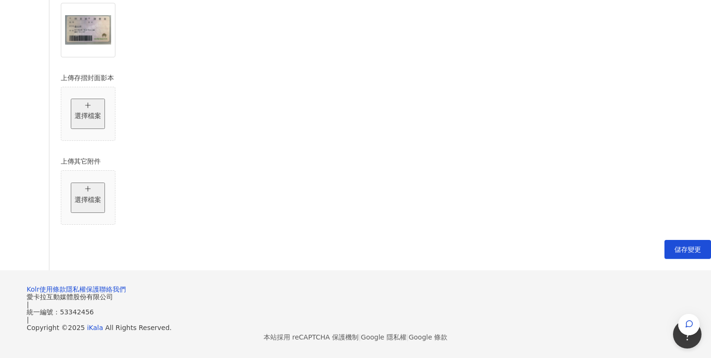
scroll to position [565, 0]
click at [664, 259] on button "儲存變更" at bounding box center [687, 249] width 47 height 19
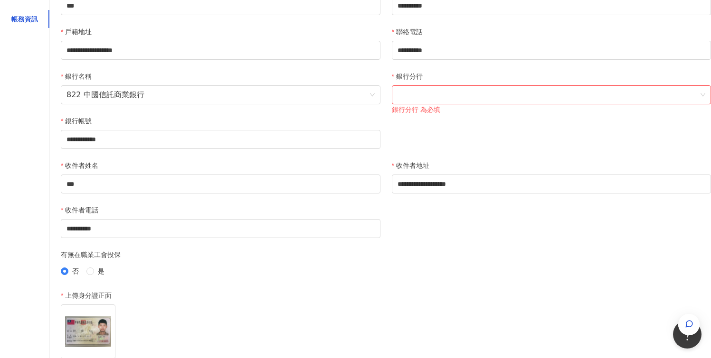
scroll to position [156, 0]
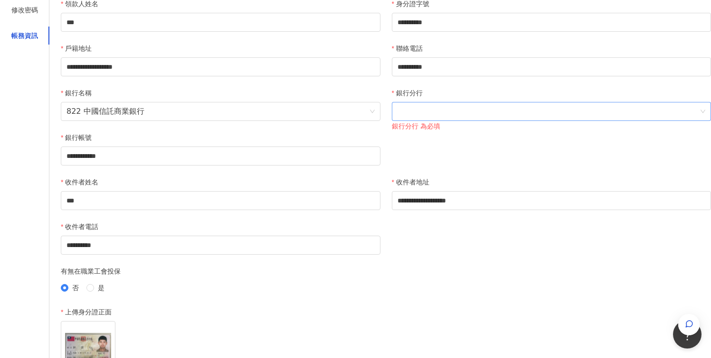
click at [526, 121] on span at bounding box center [551, 112] width 308 height 18
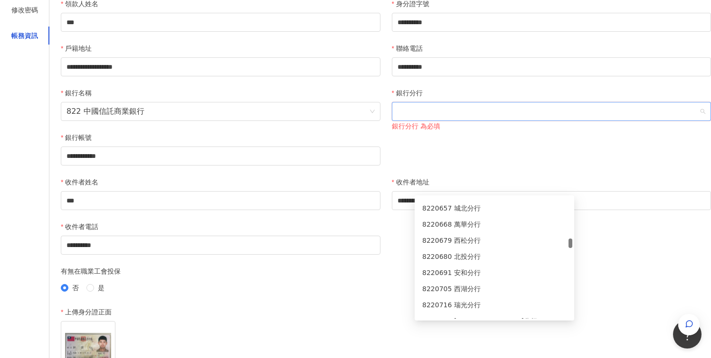
scroll to position [911, 0]
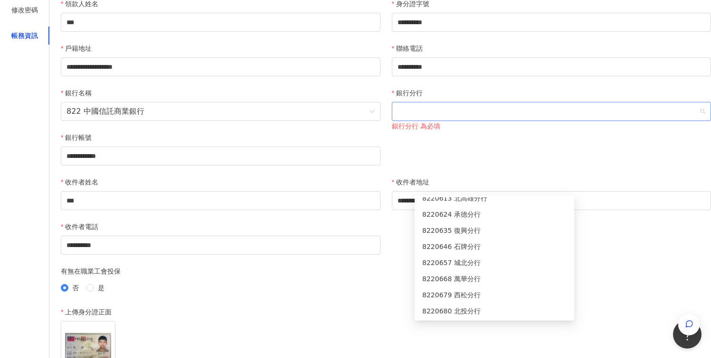
drag, startPoint x: 569, startPoint y: 200, endPoint x: 569, endPoint y: 239, distance: 39.4
click at [569, 239] on div "8220613 北高雄分行 8220624 承德分行 8220635 復興分行 8220646 石牌分行 8220657 城北分行 8220668 萬華分行 …" at bounding box center [494, 259] width 156 height 122
click at [535, 239] on div "8220646 石牌分行" at bounding box center [494, 247] width 156 height 16
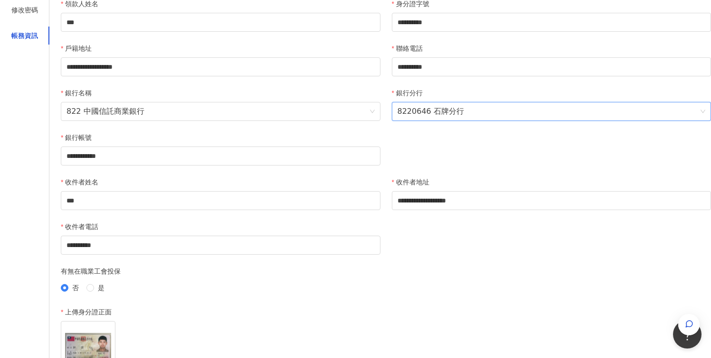
click at [582, 215] on div "**********" at bounding box center [355, 297] width 711 height 751
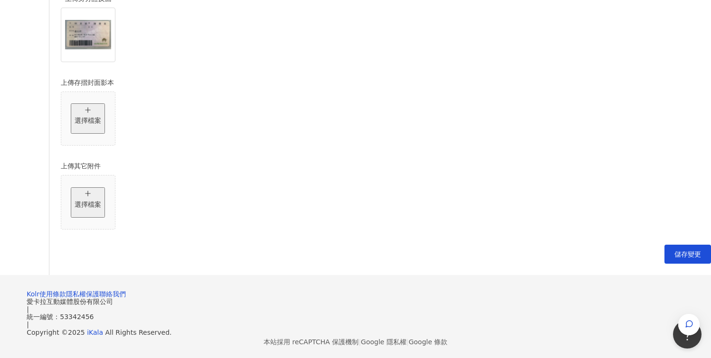
scroll to position [566, 0]
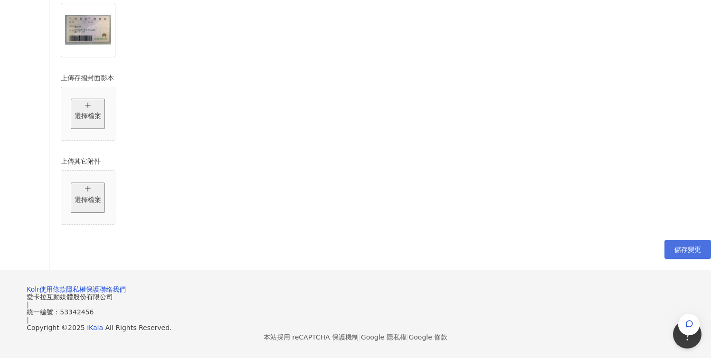
click at [674, 254] on span "儲存變更" at bounding box center [687, 250] width 27 height 8
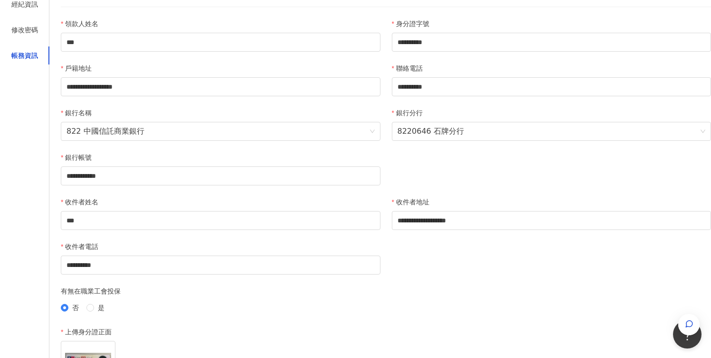
scroll to position [0, 0]
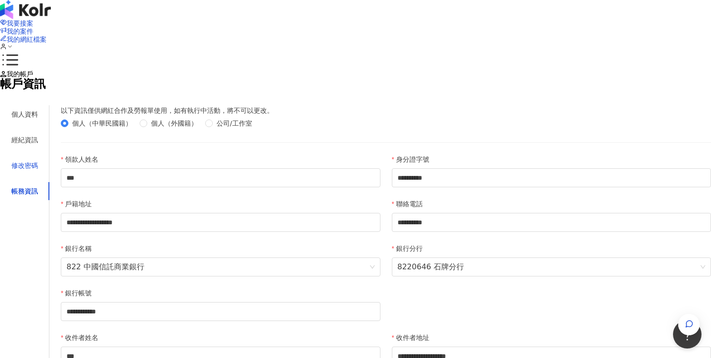
click at [38, 171] on div "修改密碼" at bounding box center [24, 165] width 27 height 10
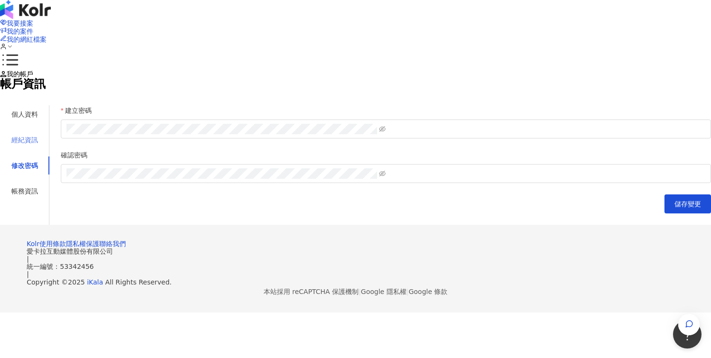
click at [49, 149] on div "經紀資訊" at bounding box center [24, 140] width 49 height 18
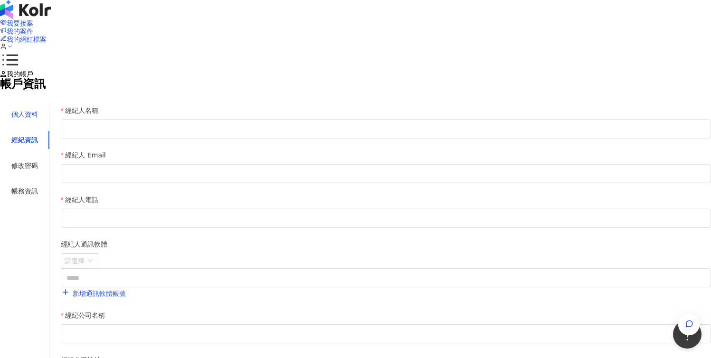
click at [38, 120] on div "個人資料" at bounding box center [24, 114] width 27 height 10
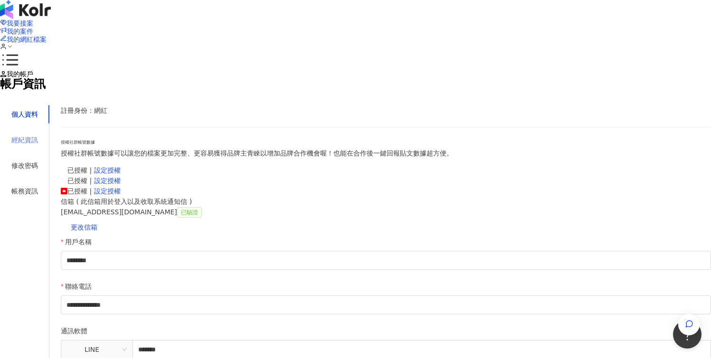
click at [49, 149] on div "經紀資訊" at bounding box center [24, 140] width 49 height 18
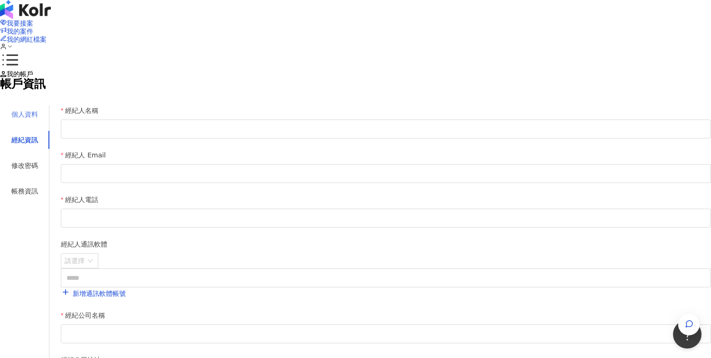
click at [49, 123] on div "個人資料" at bounding box center [24, 114] width 49 height 18
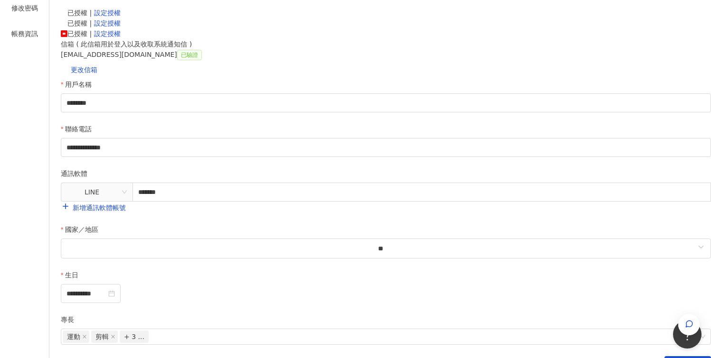
scroll to position [150, 0]
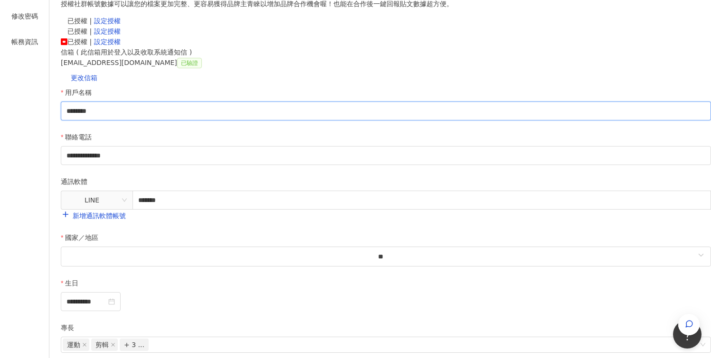
click at [301, 121] on input "********" at bounding box center [386, 111] width 650 height 19
type input "****"
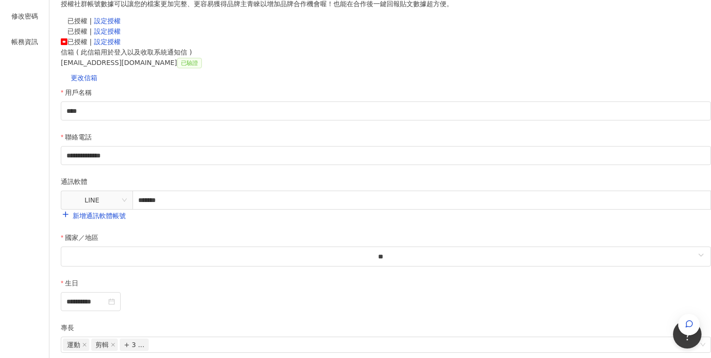
click at [645, 231] on div "**********" at bounding box center [355, 158] width 711 height 474
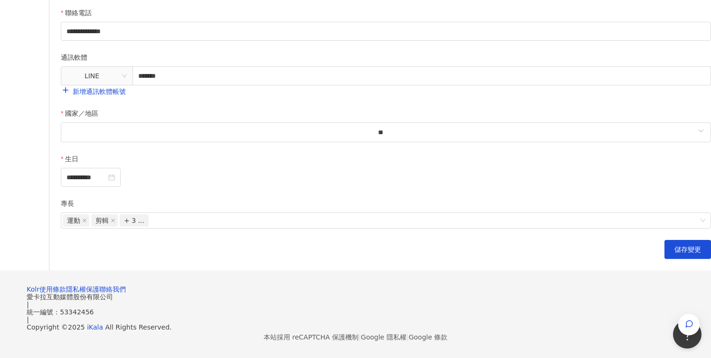
scroll to position [325, 0]
click at [674, 254] on span "儲存變更" at bounding box center [687, 250] width 27 height 8
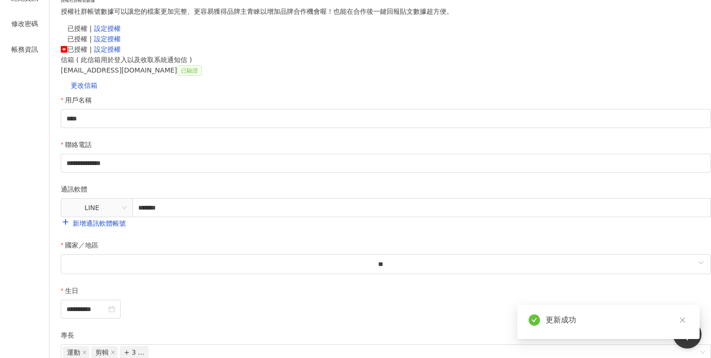
scroll to position [0, 0]
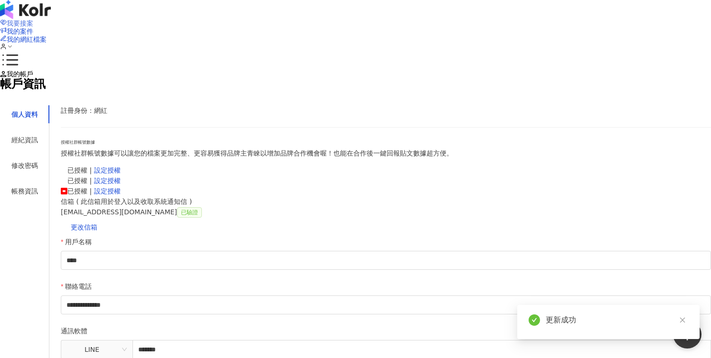
click at [33, 19] on span "我要接案" at bounding box center [20, 23] width 27 height 8
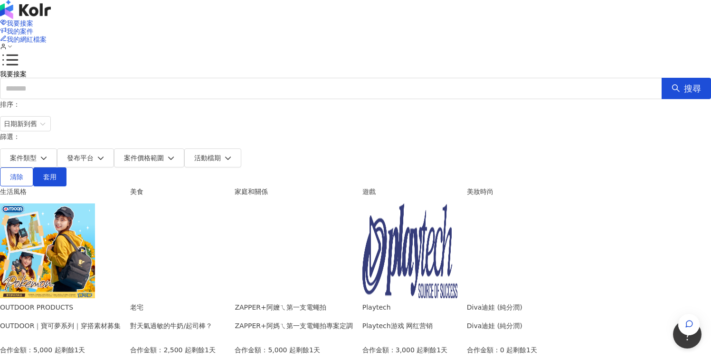
click at [95, 226] on img at bounding box center [47, 251] width 95 height 95
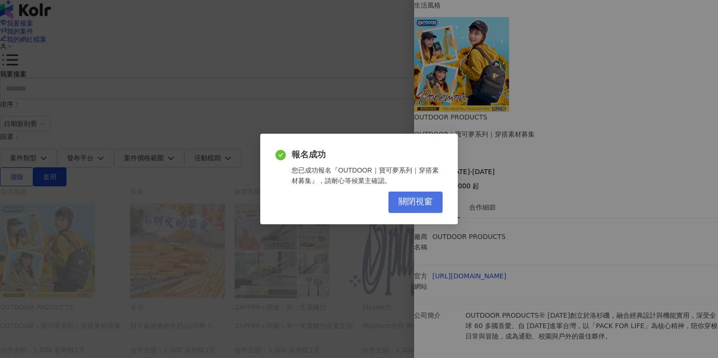
click at [425, 201] on span "關閉視窗" at bounding box center [415, 202] width 34 height 10
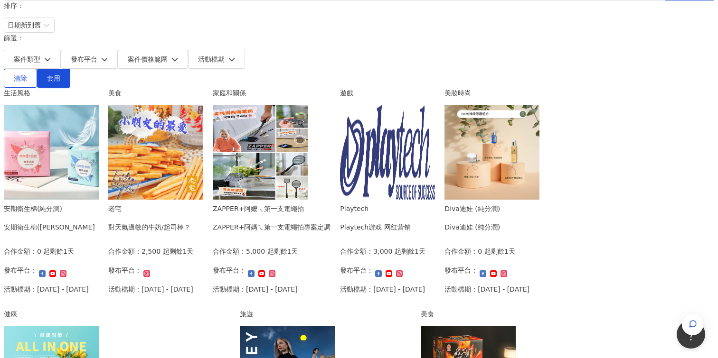
scroll to position [3, 0]
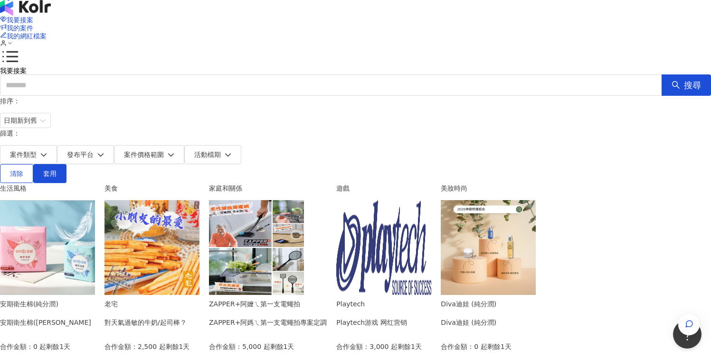
click at [199, 200] on img at bounding box center [151, 247] width 95 height 95
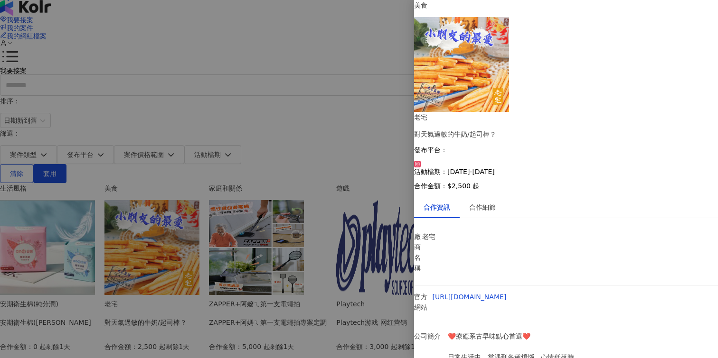
scroll to position [0, 0]
click at [490, 202] on div "合作細節" at bounding box center [482, 207] width 27 height 10
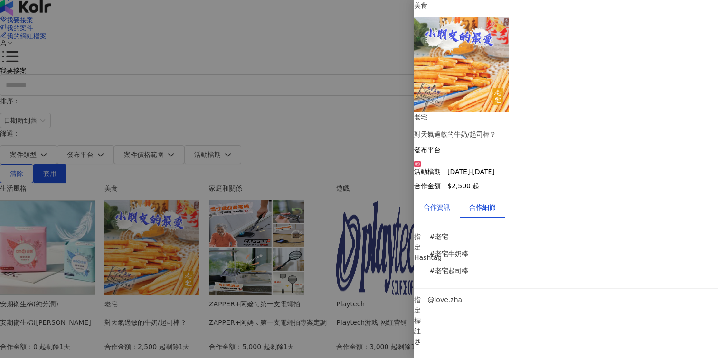
click at [437, 202] on div "合作資訊" at bounding box center [437, 207] width 27 height 10
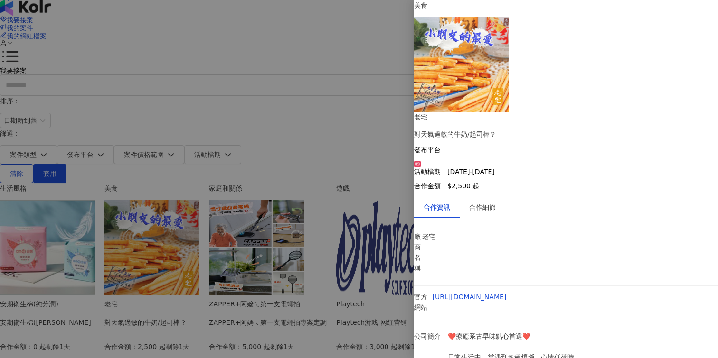
scroll to position [68, 0]
click at [560, 226] on li "廠商名稱 老宅" at bounding box center [566, 256] width 304 height 60
click at [396, 123] on div at bounding box center [359, 179] width 718 height 358
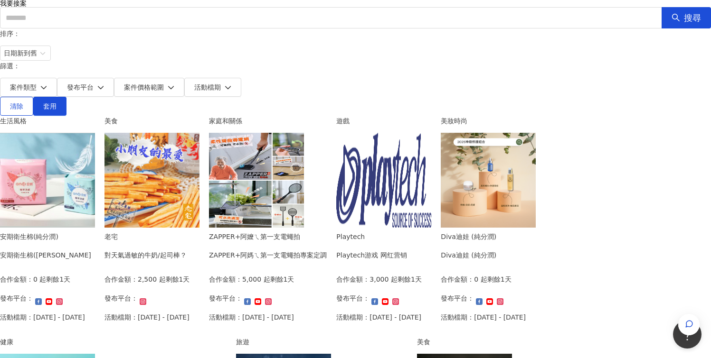
scroll to position [70, 0]
click at [304, 134] on img at bounding box center [256, 180] width 95 height 95
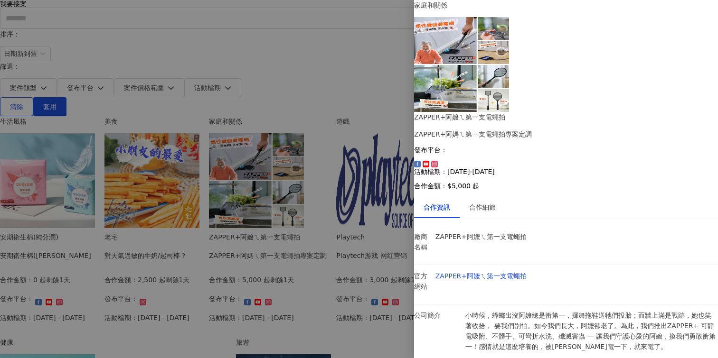
click at [383, 253] on div at bounding box center [359, 179] width 718 height 358
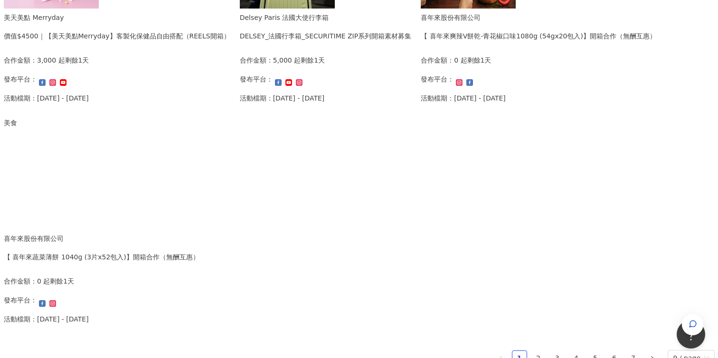
scroll to position [510, 0]
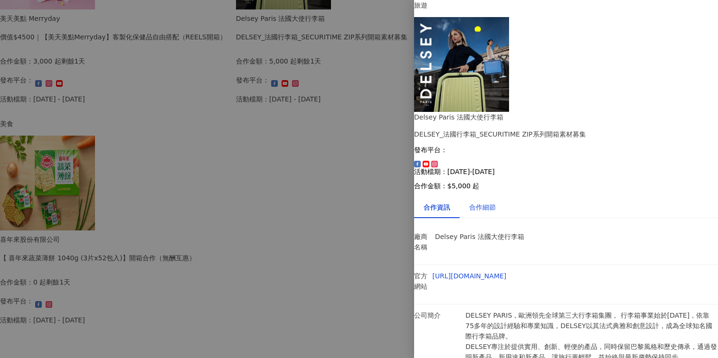
click at [496, 202] on div "合作細節" at bounding box center [482, 207] width 27 height 10
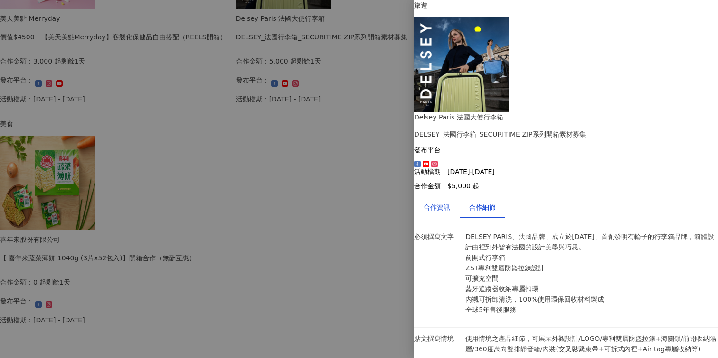
click at [436, 202] on div "合作資訊" at bounding box center [437, 207] width 27 height 10
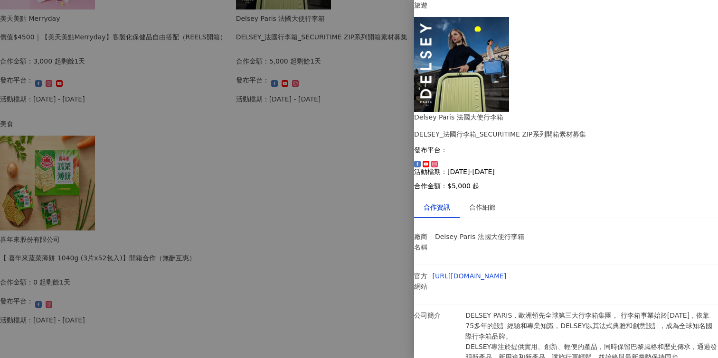
scroll to position [23, 0]
click at [654, 311] on p "DELSEY PARIS，歐洲領先全球第三大行李箱集團， 行李箱事業始於[DATE]，依靠 75多年的設計經驗和專業知識，DELSEY以其法式典雅和創意設計，…" at bounding box center [591, 347] width 253 height 73
click at [500, 197] on div "合作細節" at bounding box center [483, 208] width 46 height 22
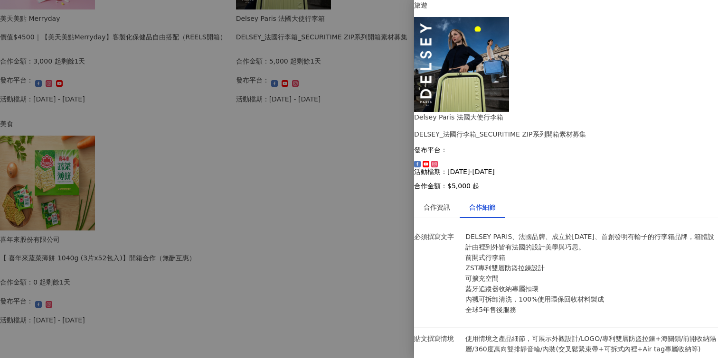
scroll to position [371, 0]
drag, startPoint x: 509, startPoint y: 156, endPoint x: 599, endPoint y: 154, distance: 89.3
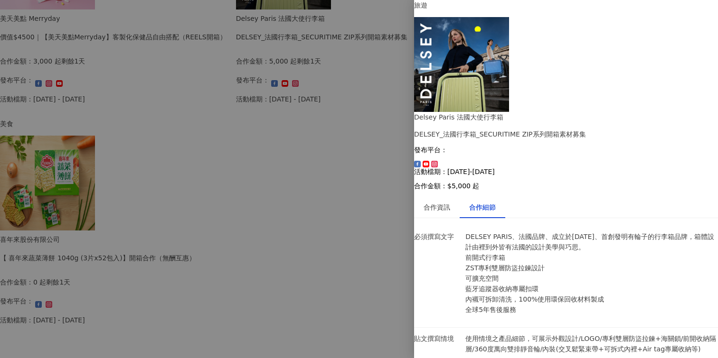
click at [384, 90] on div at bounding box center [359, 179] width 718 height 358
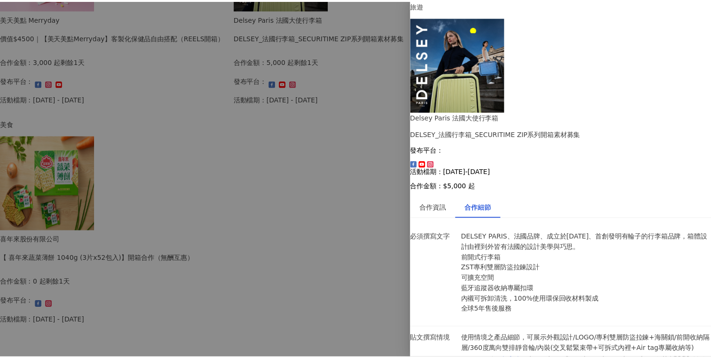
scroll to position [0, 0]
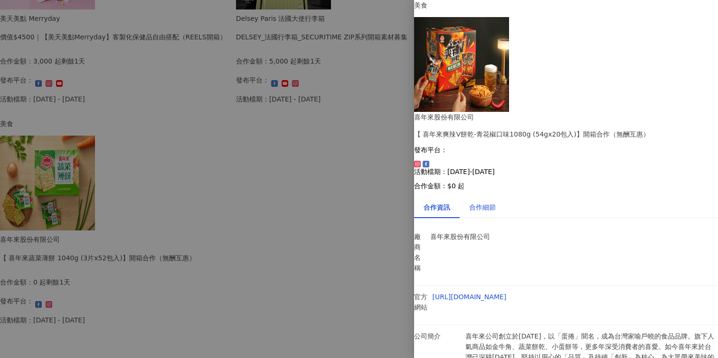
click at [492, 202] on div "合作細節" at bounding box center [482, 207] width 27 height 10
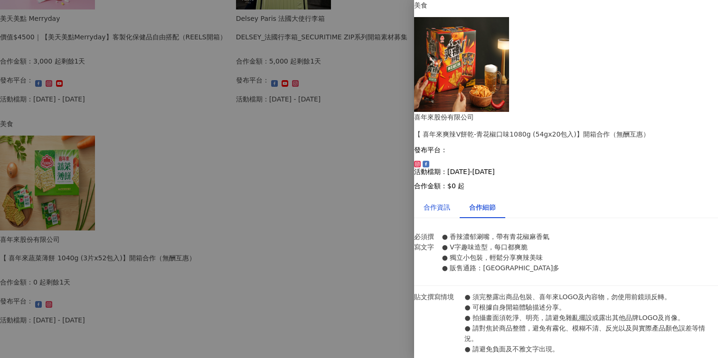
click at [444, 202] on div "合作資訊" at bounding box center [437, 207] width 27 height 10
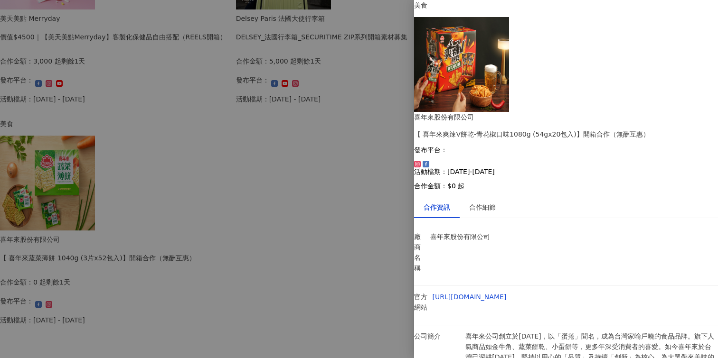
click at [371, 299] on div at bounding box center [359, 179] width 718 height 358
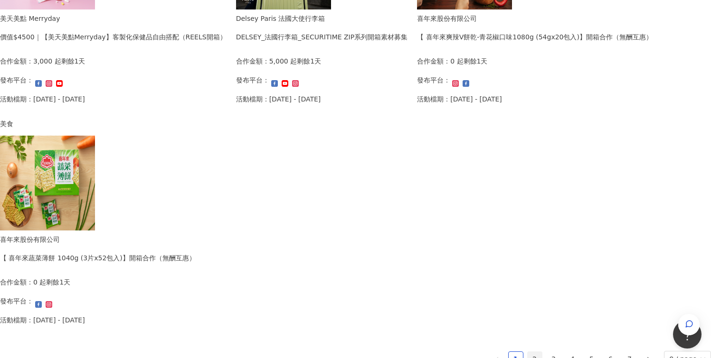
click at [528, 353] on link "2" at bounding box center [535, 359] width 14 height 14
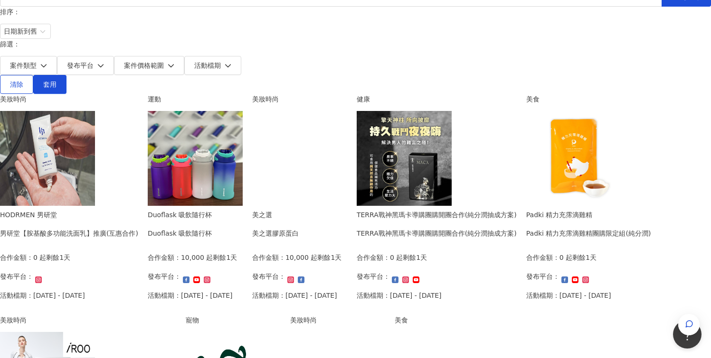
scroll to position [92, 0]
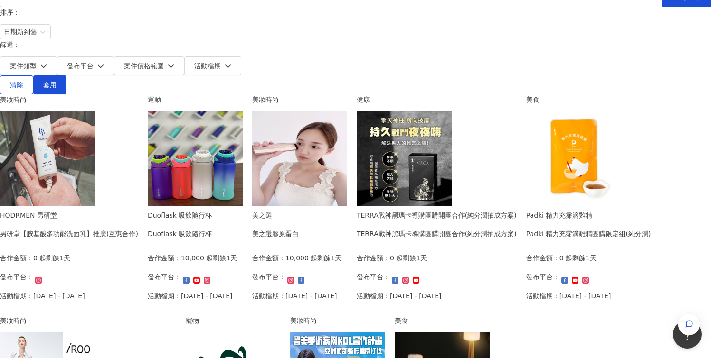
click at [243, 116] on img at bounding box center [195, 159] width 95 height 95
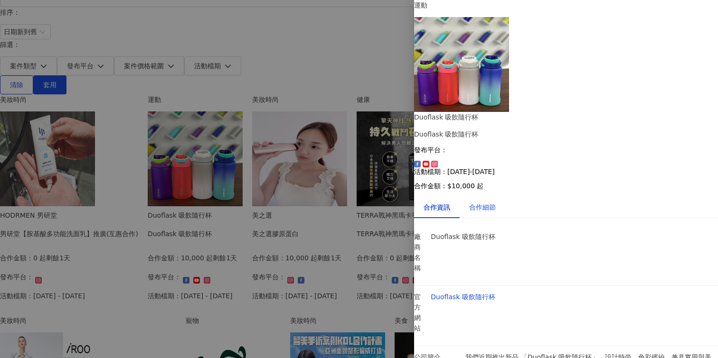
click at [490, 202] on div "合作細節" at bounding box center [482, 207] width 27 height 10
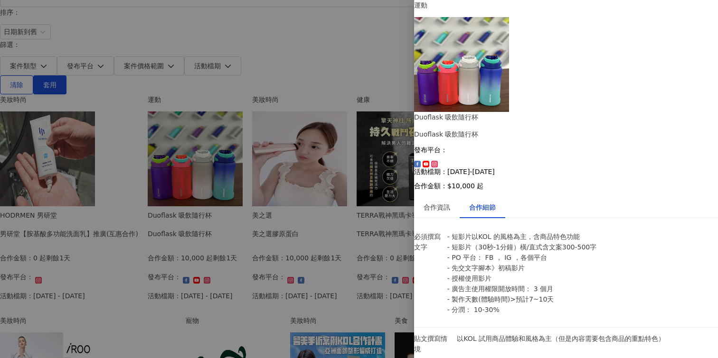
click at [390, 236] on div at bounding box center [359, 179] width 718 height 358
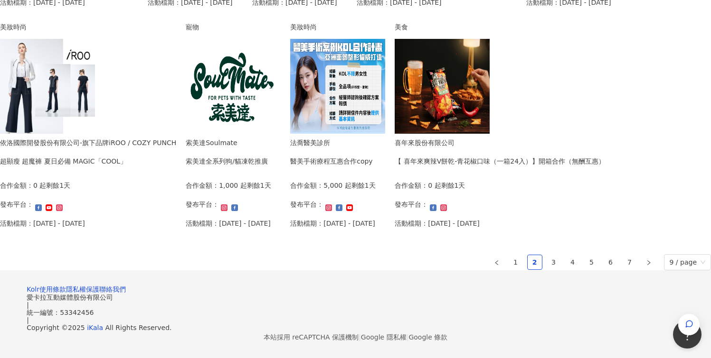
scroll to position [563, 0]
click at [452, 271] on ul "1 2 3 4 5 6 7 9 / page" at bounding box center [355, 263] width 711 height 16
click at [547, 270] on link "3" at bounding box center [554, 262] width 14 height 14
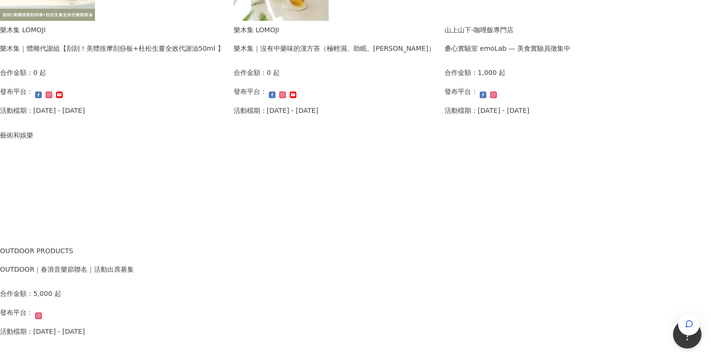
scroll to position [662, 0]
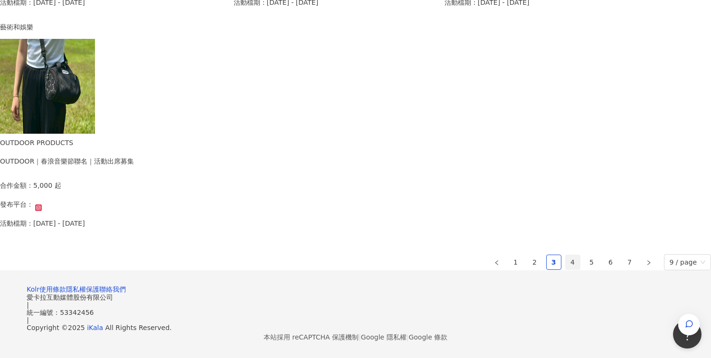
click at [566, 255] on link "4" at bounding box center [573, 262] width 14 height 14
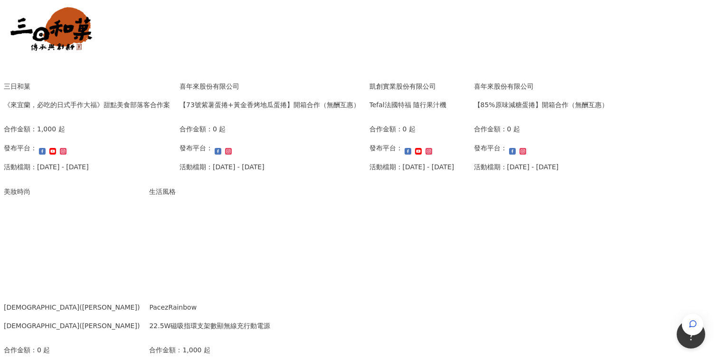
scroll to position [509, 0]
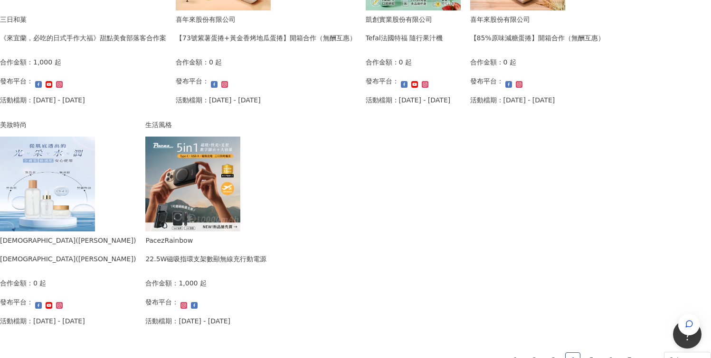
click at [240, 178] on img at bounding box center [192, 184] width 95 height 95
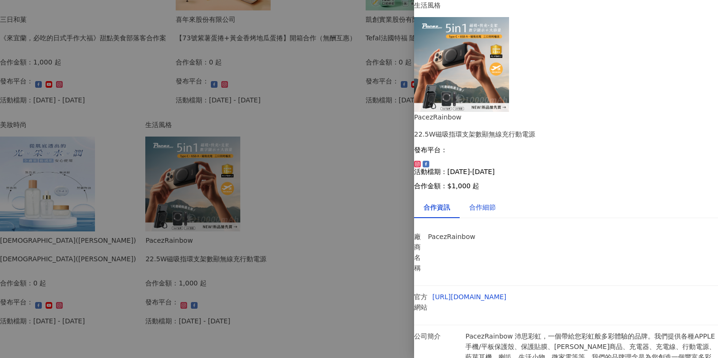
click at [487, 202] on div "合作細節" at bounding box center [482, 207] width 27 height 10
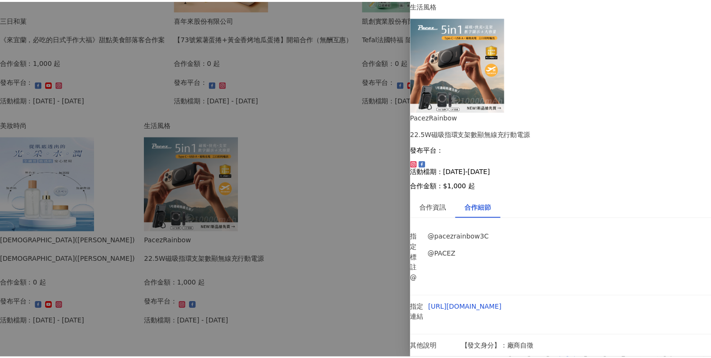
scroll to position [0, 0]
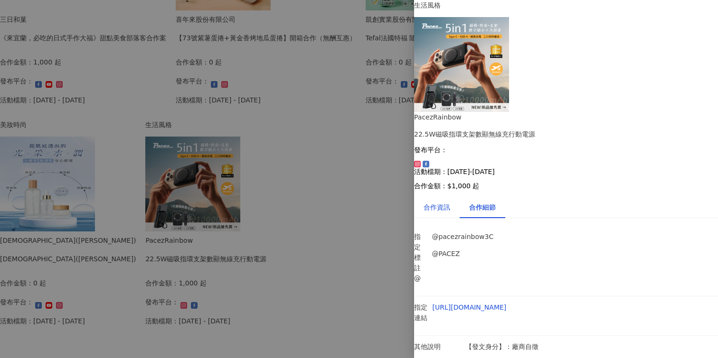
click at [445, 202] on div "合作資訊" at bounding box center [437, 207] width 27 height 10
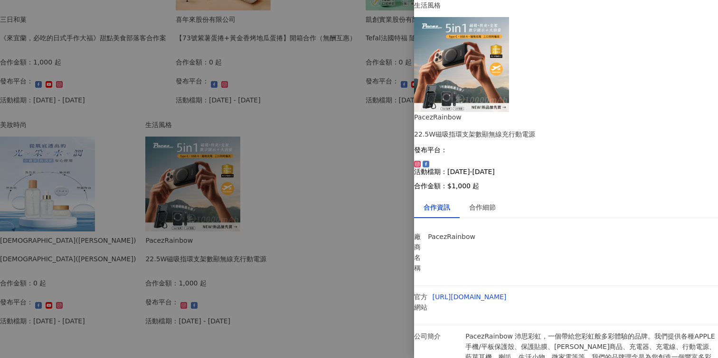
click at [337, 296] on div at bounding box center [359, 179] width 718 height 358
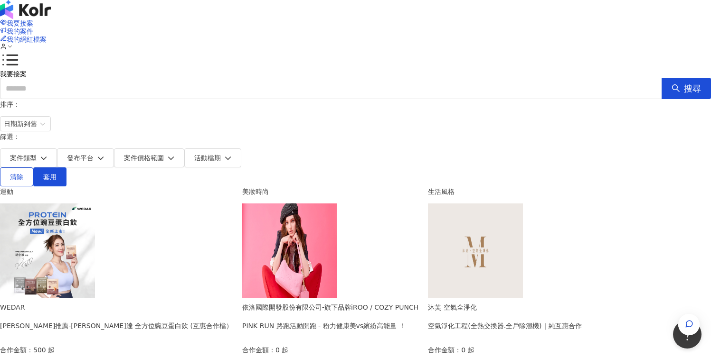
click at [466, 14] on div "我要接案 我的案件 我的網紅檔案" at bounding box center [355, 35] width 711 height 70
click at [33, 28] on span "我的案件" at bounding box center [20, 32] width 27 height 8
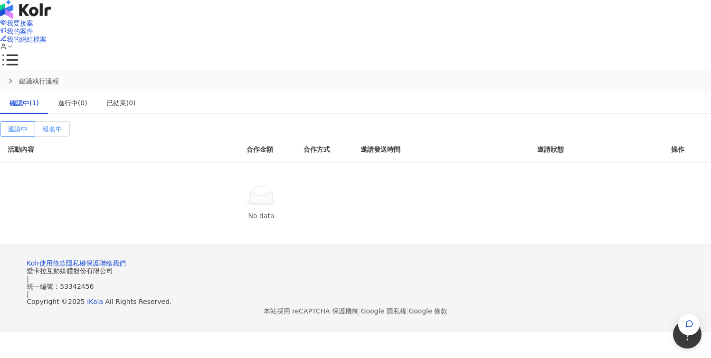
click at [62, 125] on span "報名中" at bounding box center [52, 129] width 20 height 8
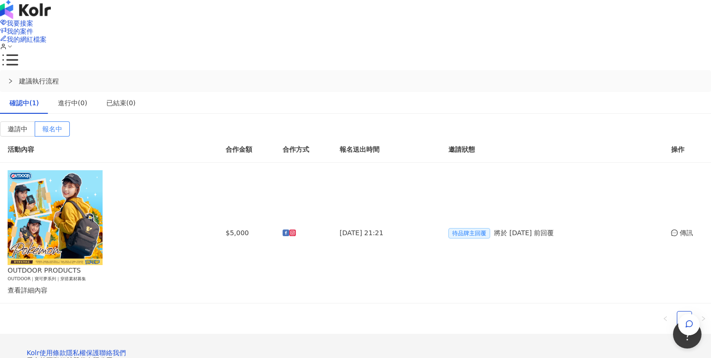
click at [51, 19] on img at bounding box center [25, 9] width 51 height 19
